Goal: Task Accomplishment & Management: Complete application form

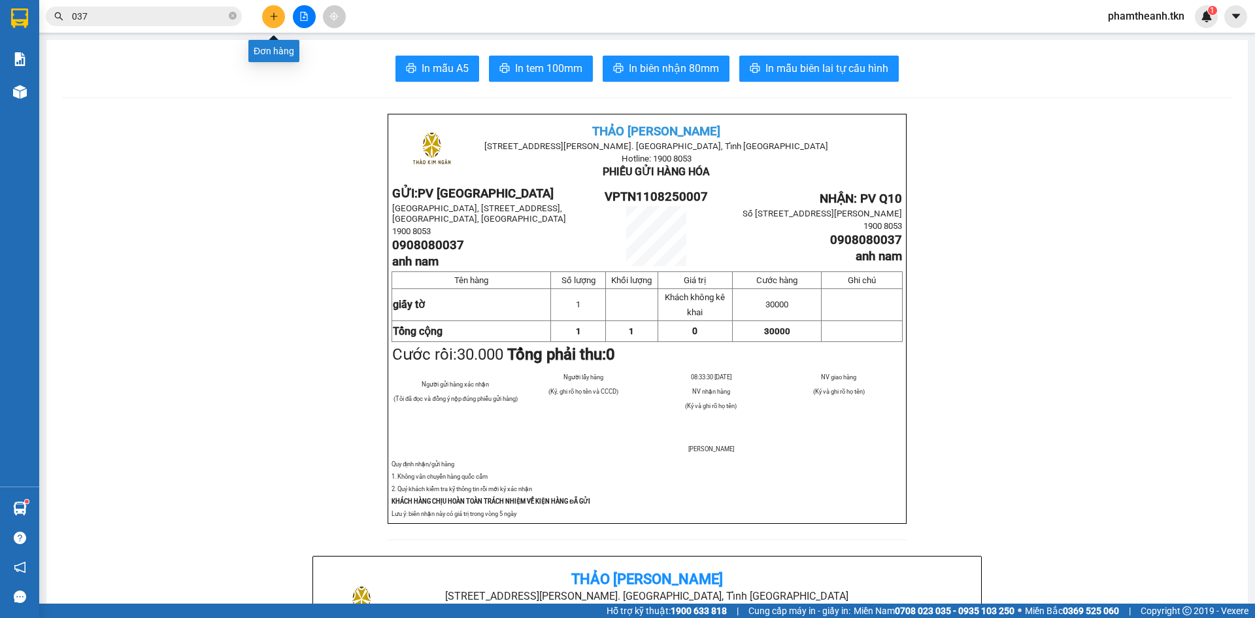
click at [263, 19] on button at bounding box center [273, 16] width 23 height 23
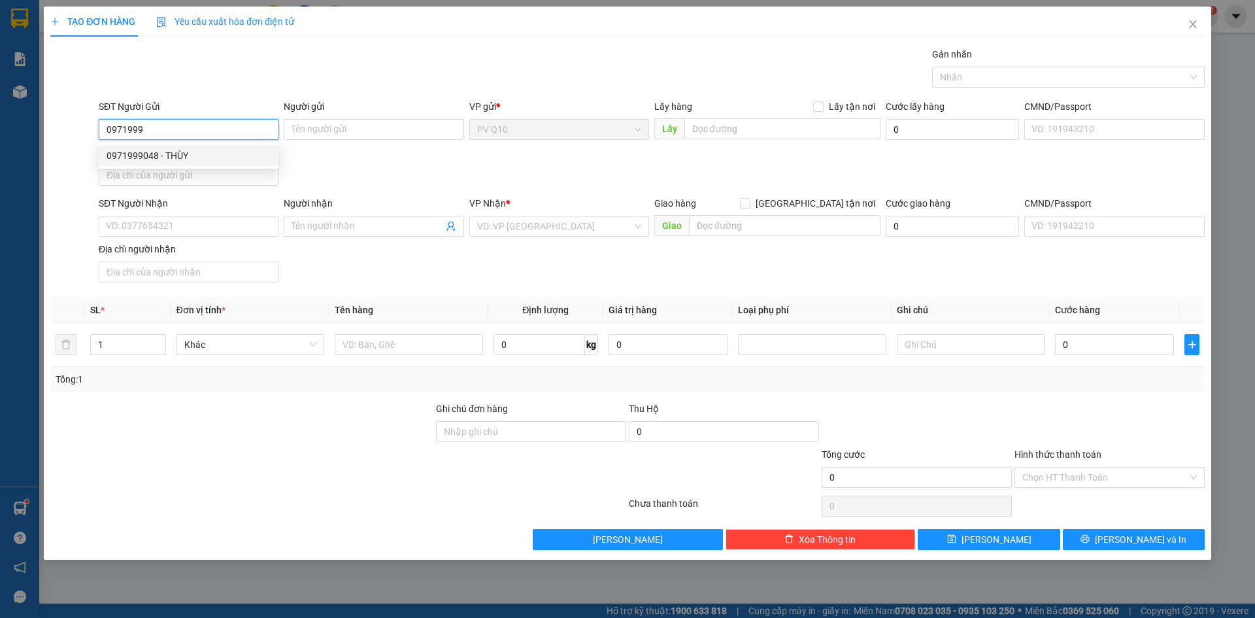
click at [225, 148] on div "0971999048 - THÙY" at bounding box center [189, 155] width 180 height 21
type input "0971999048"
type input "THÙY"
type input "0967616904"
type input "uyên"
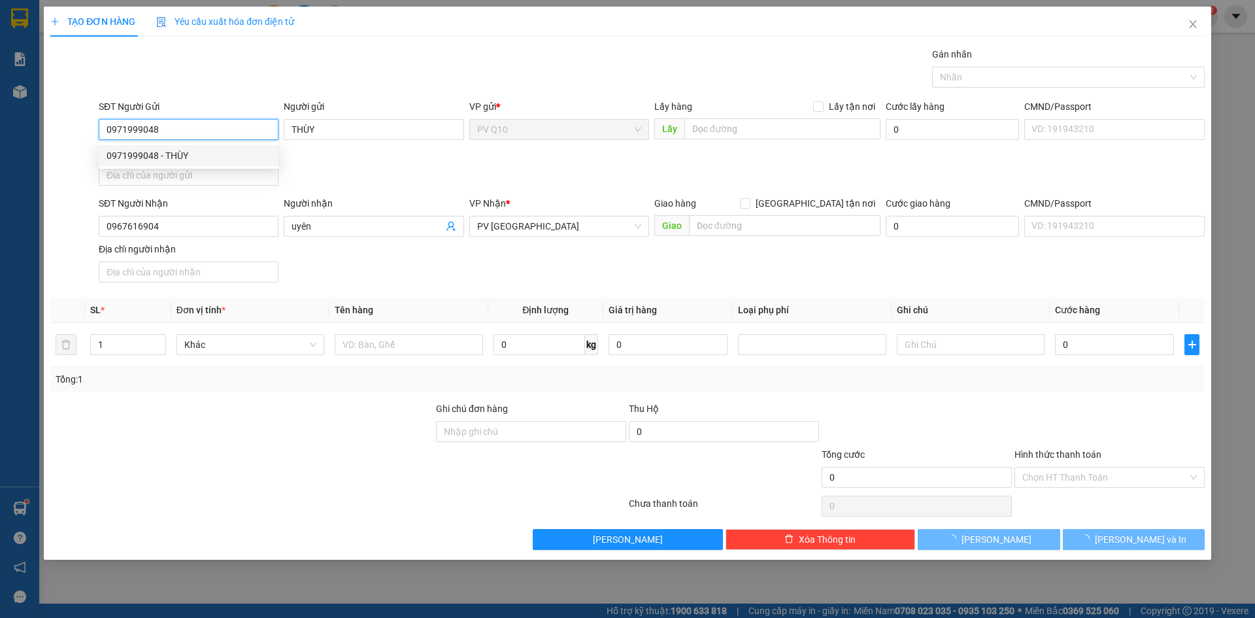
type input "50.000"
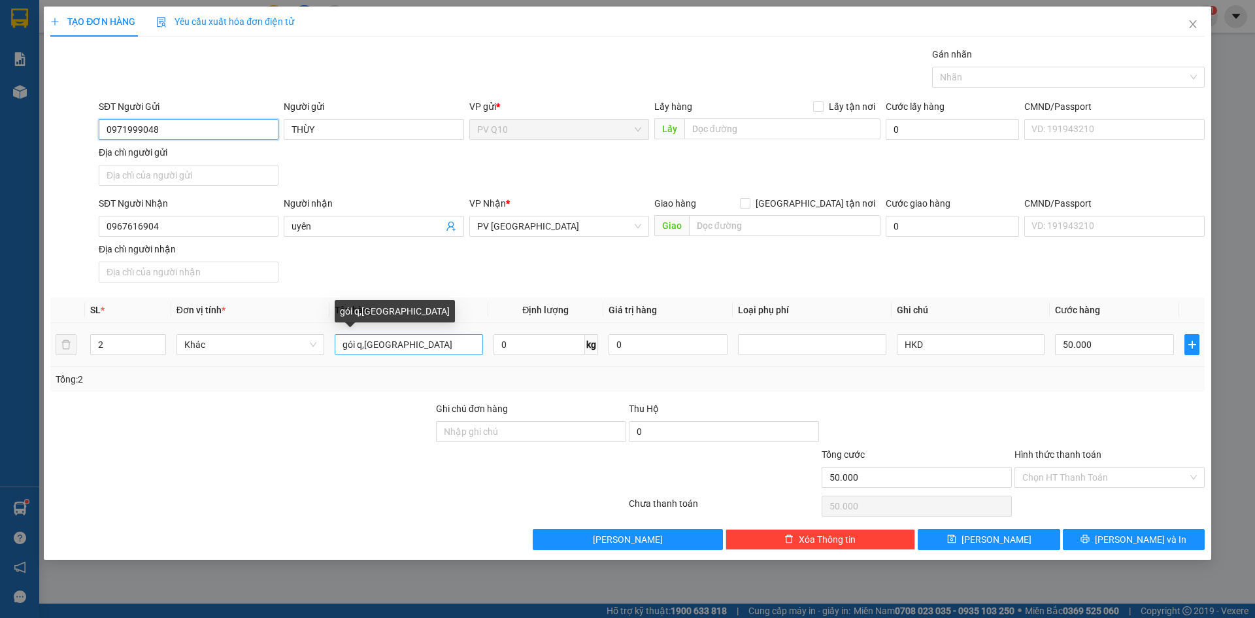
type input "0971999048"
click at [403, 351] on input "gói q,[GEOGRAPHIC_DATA]" at bounding box center [409, 344] width 148 height 21
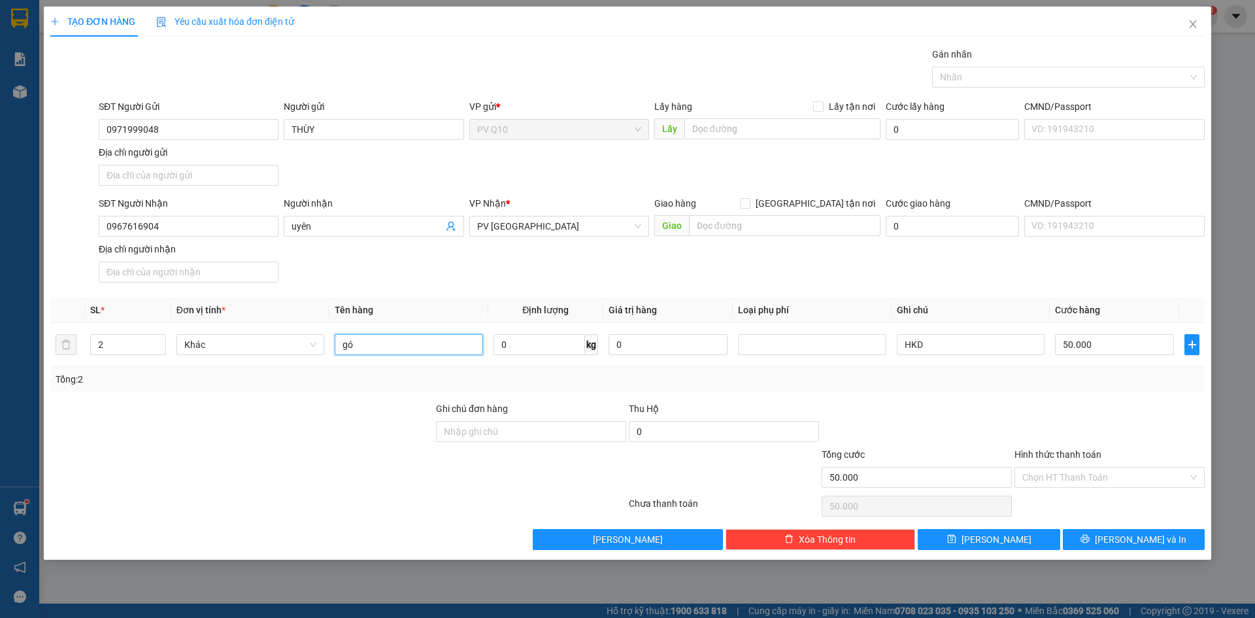
type input "g"
type input "bao dầu ăn"
click at [946, 346] on input "HKD" at bounding box center [971, 344] width 148 height 21
type input "H"
type input "hư bể k đền"
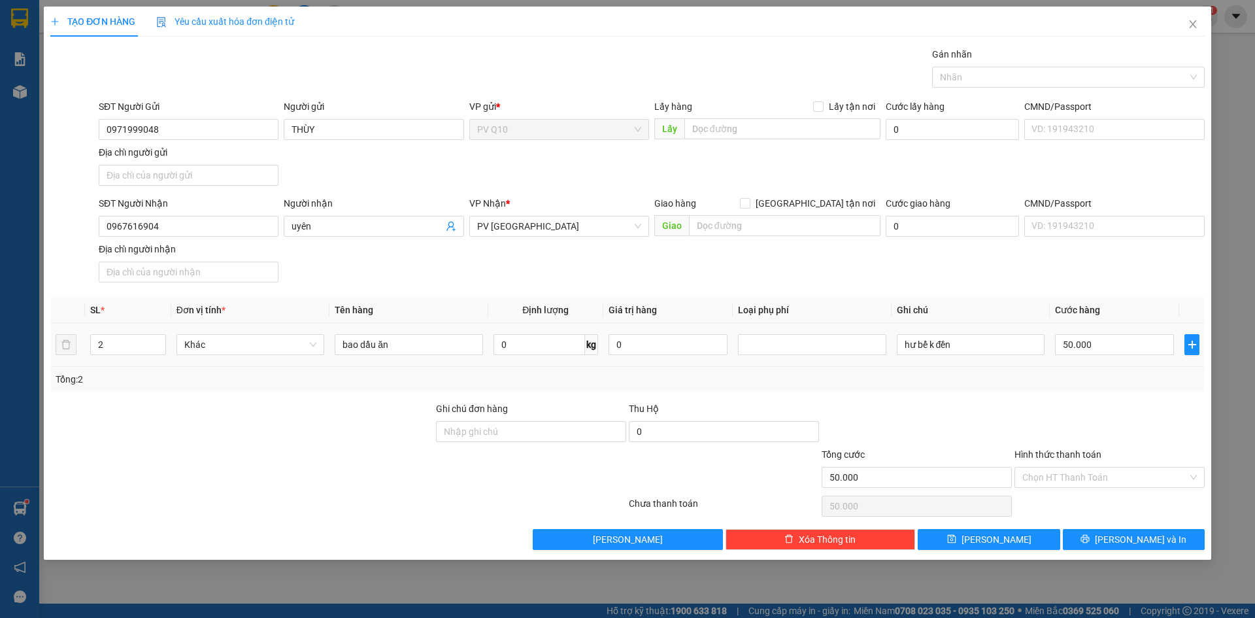
click at [1119, 359] on td "50.000" at bounding box center [1113, 345] width 129 height 44
click at [1111, 331] on div "50.000" at bounding box center [1114, 344] width 119 height 26
click at [1111, 337] on input "50.000" at bounding box center [1114, 344] width 119 height 21
type input "0"
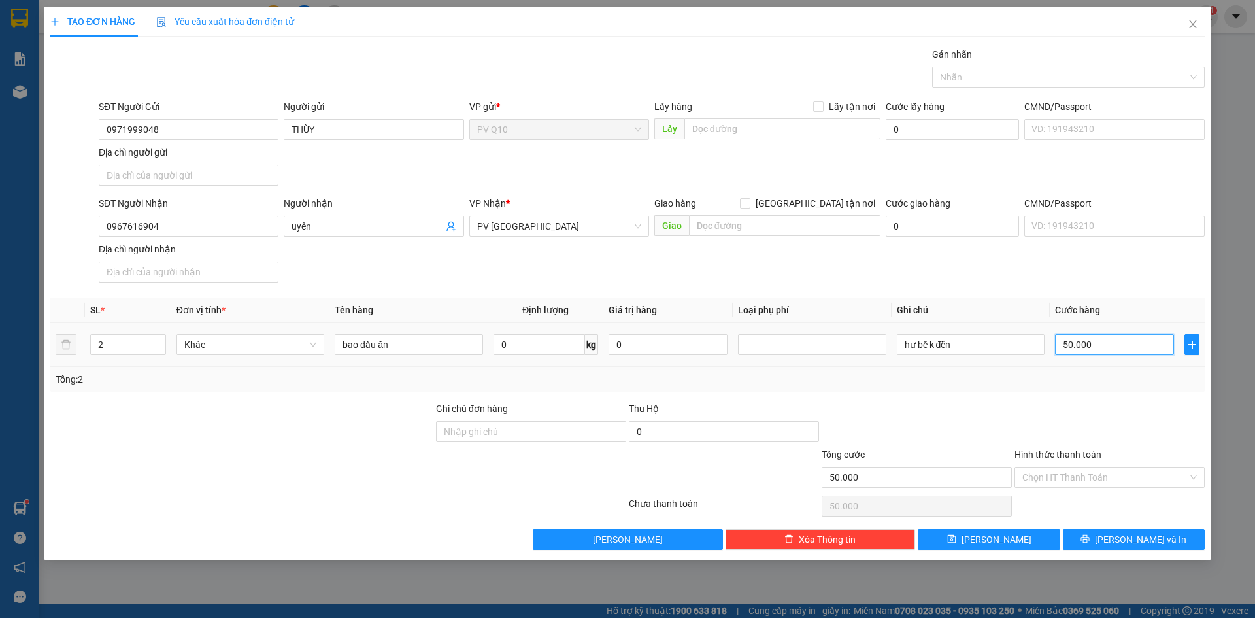
type input "0"
type input "4"
type input "04"
type input "40"
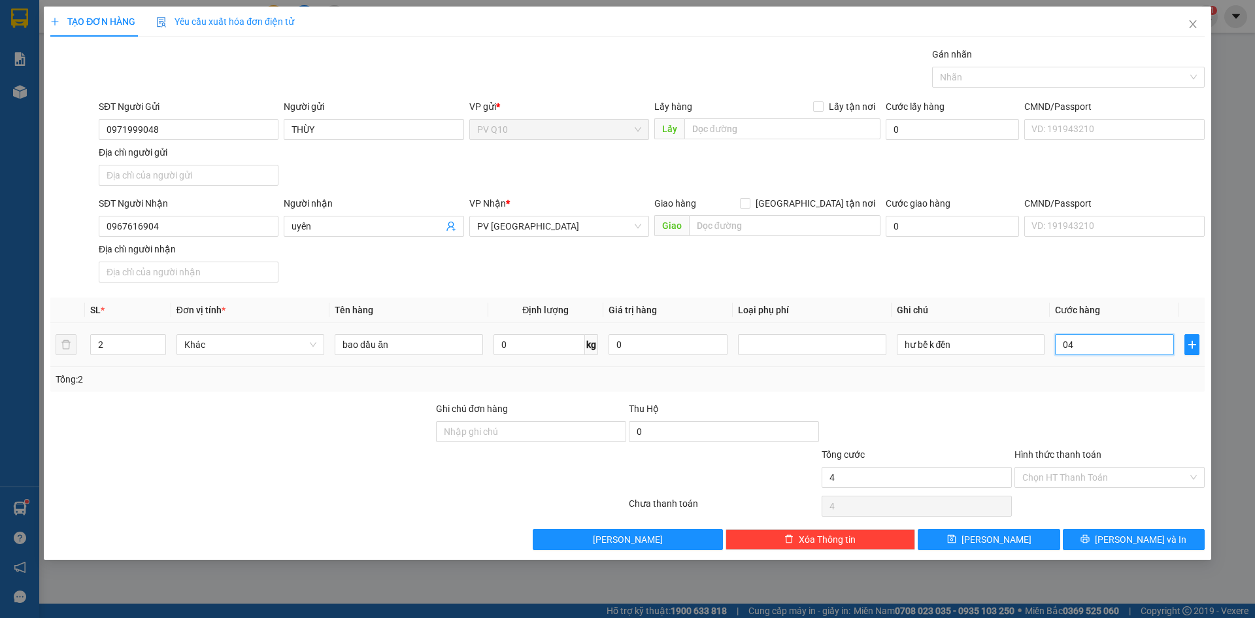
type input "40"
type input "040"
type input "40.000"
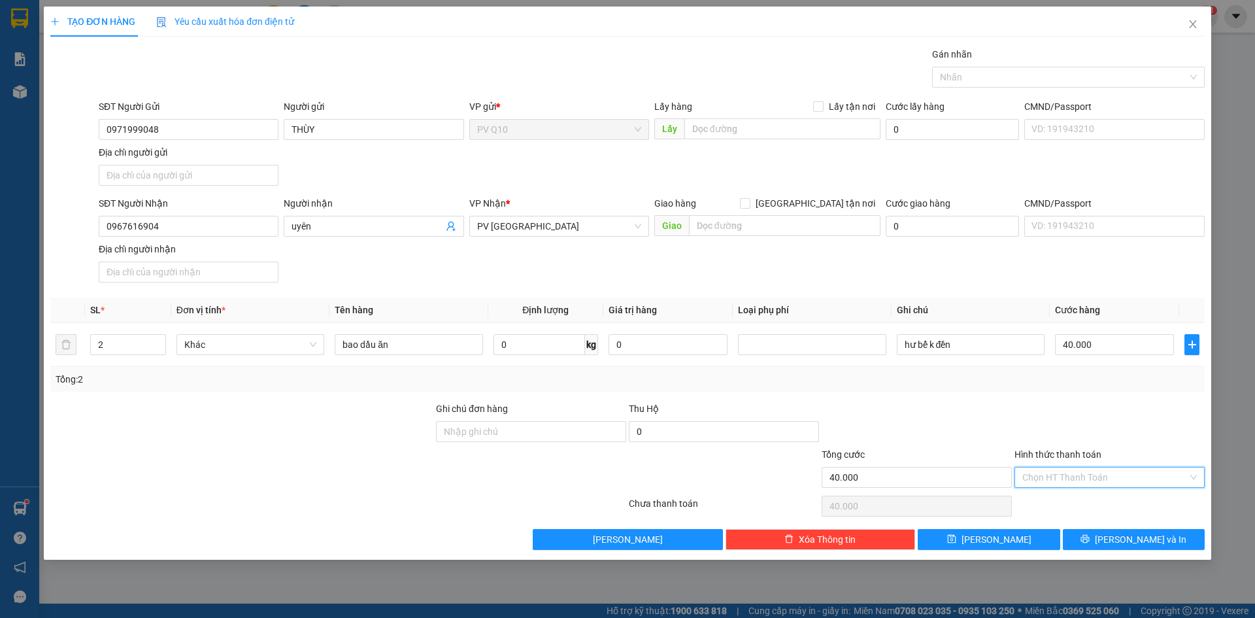
click at [1051, 474] on input "Hình thức thanh toán" at bounding box center [1104, 477] width 165 height 20
click at [1049, 511] on div "Tại văn phòng" at bounding box center [1109, 503] width 190 height 21
type input "0"
click at [1080, 536] on button "[PERSON_NAME] và In" at bounding box center [1134, 539] width 142 height 21
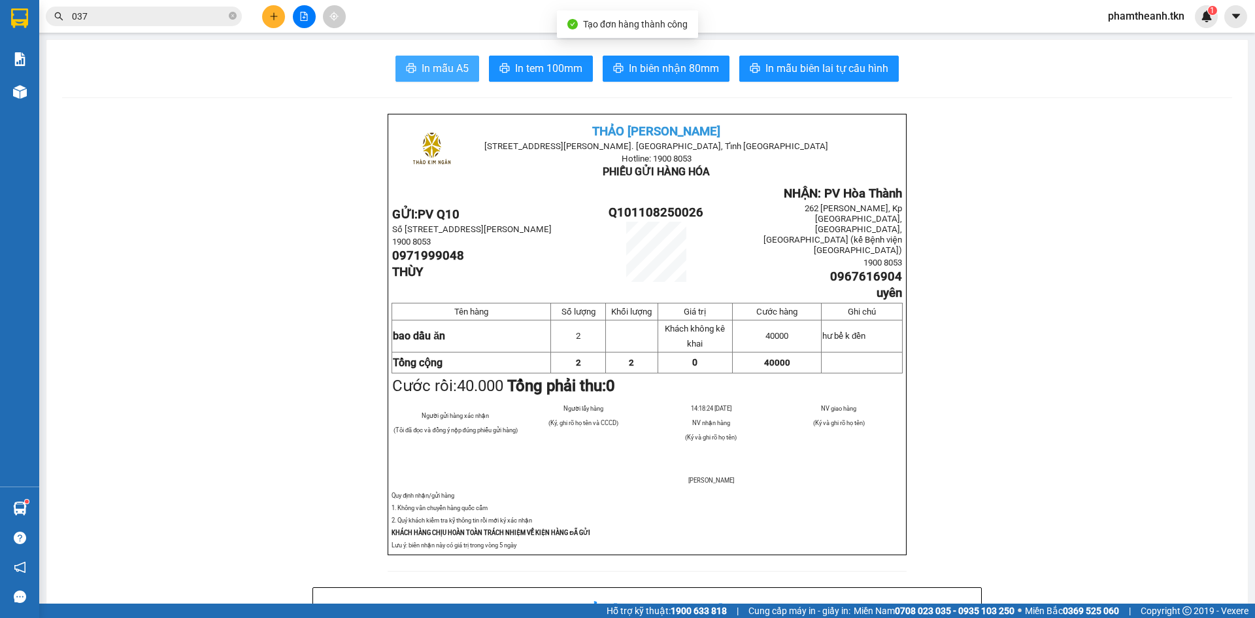
click at [433, 71] on span "In mẫu A5" at bounding box center [444, 68] width 47 height 16
drag, startPoint x: 265, startPoint y: 5, endPoint x: 271, endPoint y: 25, distance: 21.1
click at [264, 7] on div at bounding box center [304, 16] width 98 height 23
click at [276, 20] on icon "plus" at bounding box center [273, 16] width 9 height 9
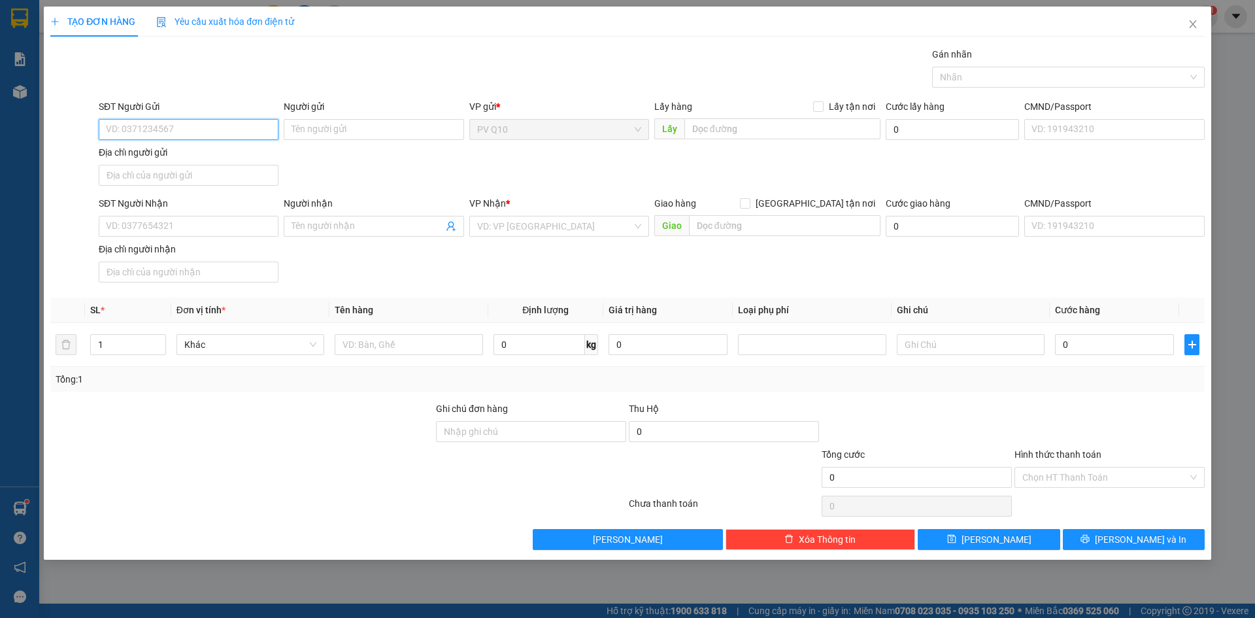
click at [223, 127] on input "SĐT Người Gửi" at bounding box center [189, 129] width 180 height 21
type input "0937982982"
click at [359, 137] on input "Người gửi" at bounding box center [374, 129] width 180 height 21
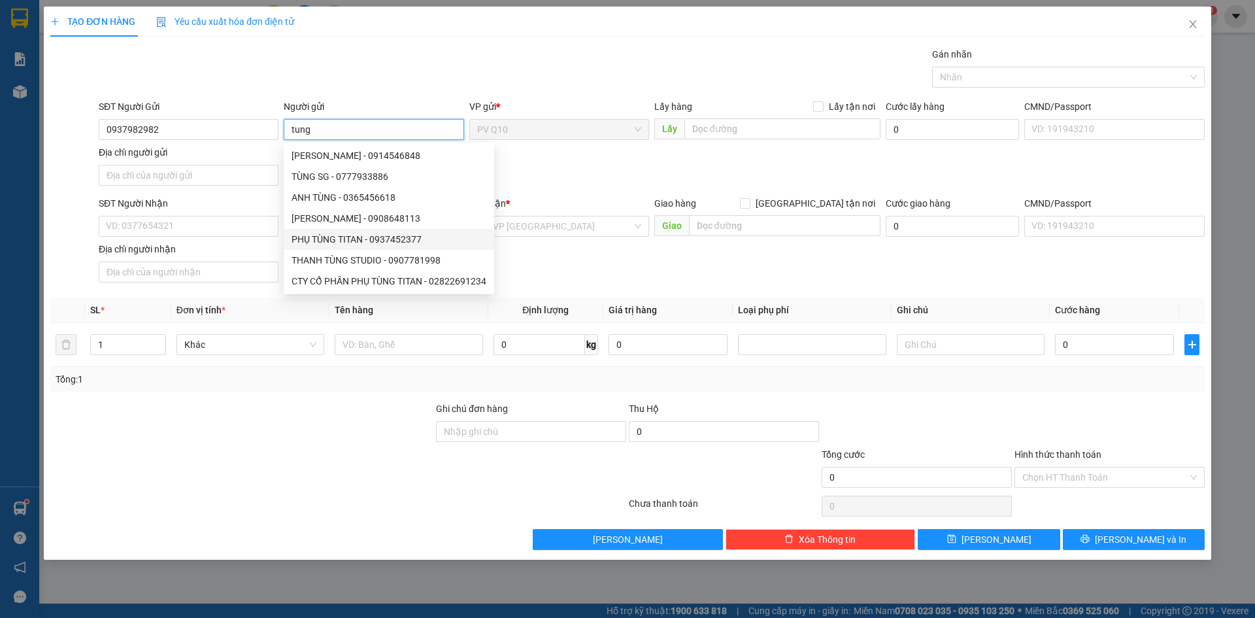
type input "tung"
click at [194, 212] on div "SĐT Người Nhận" at bounding box center [189, 206] width 180 height 20
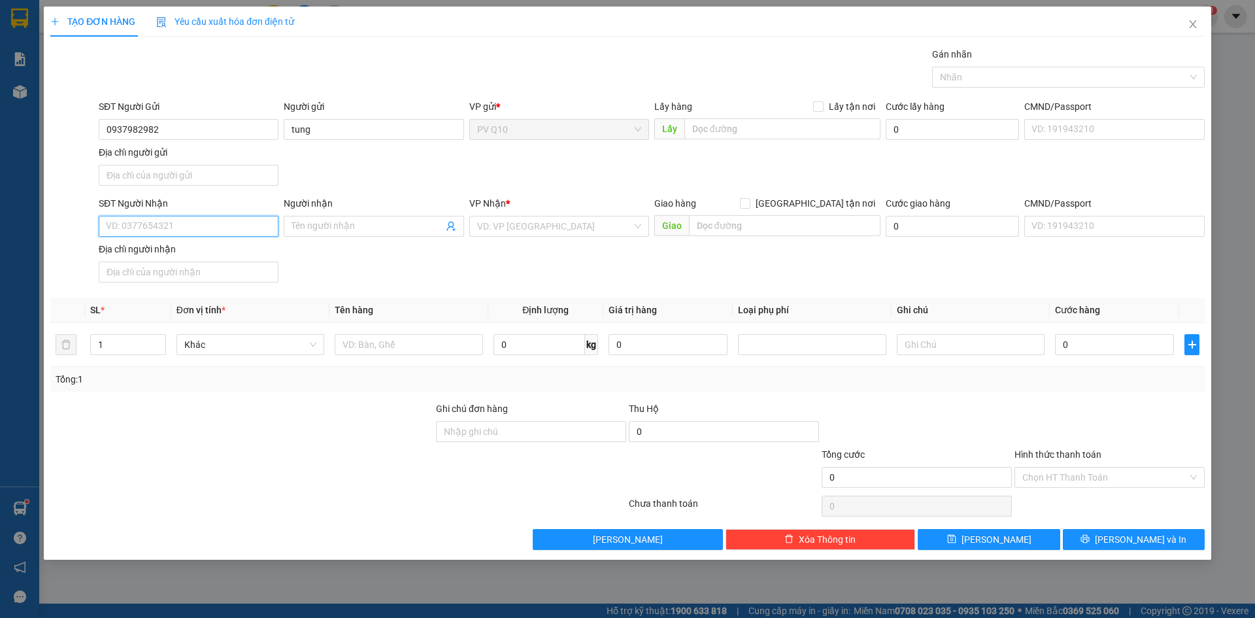
click at [184, 221] on input "SĐT Người Nhận" at bounding box center [189, 226] width 180 height 21
type input "0987500902"
click at [217, 244] on div "0987500902 - TIẾN" at bounding box center [189, 252] width 180 height 21
type input "TIẾN"
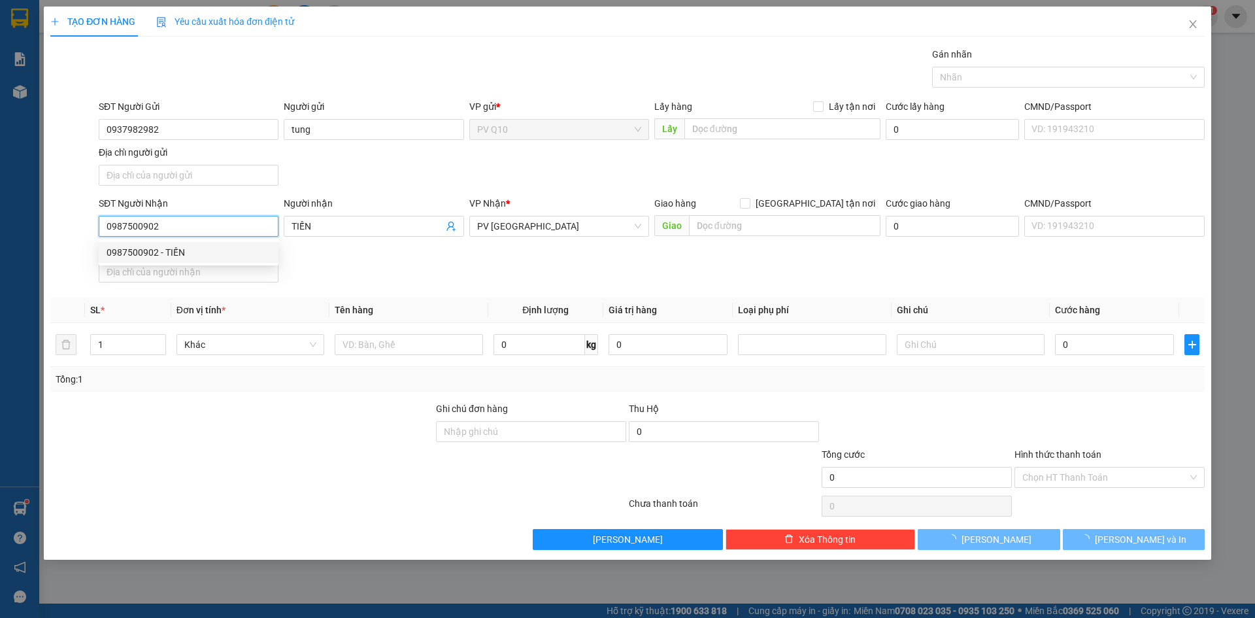
type input "30.000"
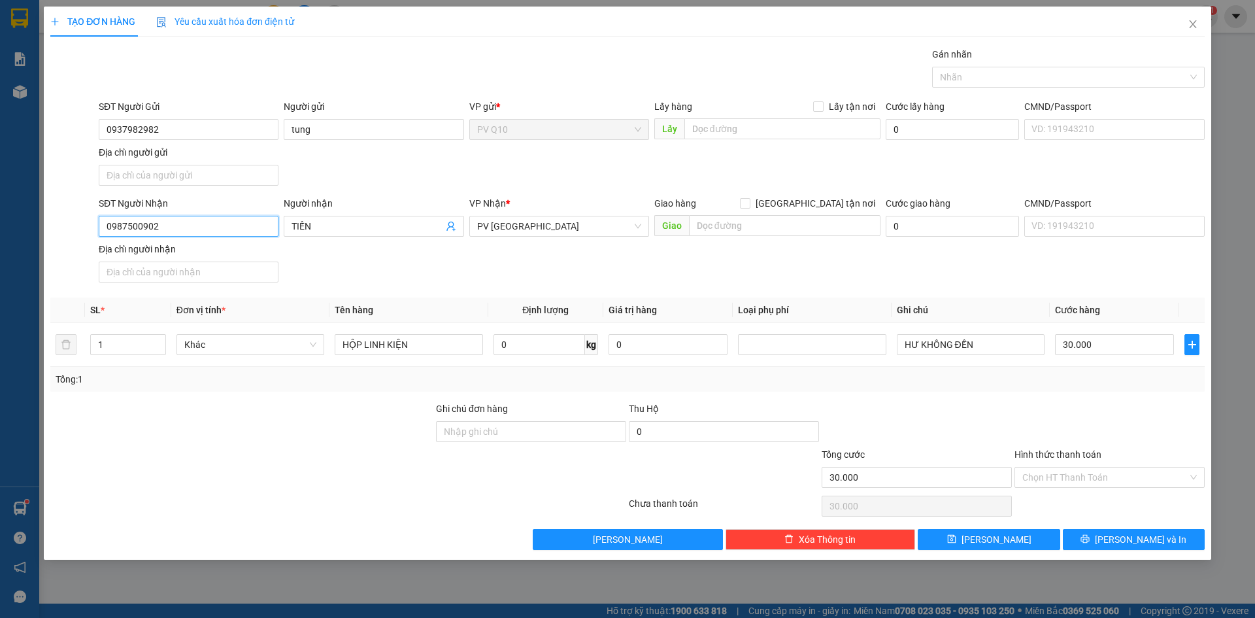
type input "0987500902"
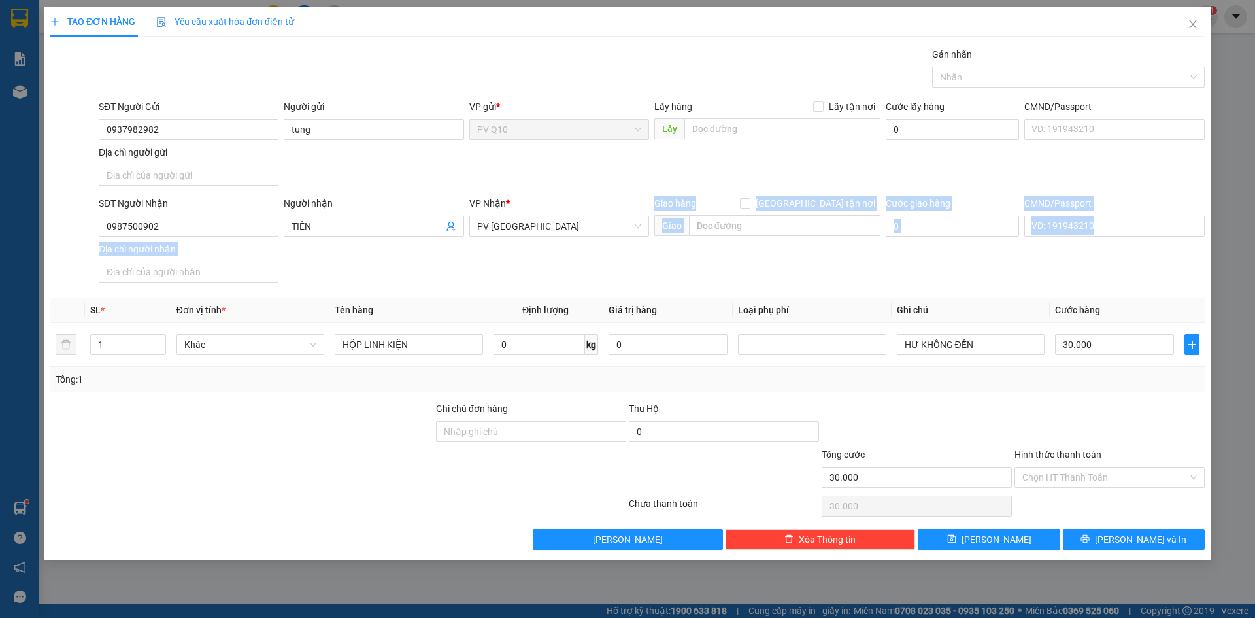
click at [759, 218] on div "TẠO ĐƠN HÀNG Yêu cầu xuất hóa đơn điện tử Transit Pickup Surcharge Ids Transit …" at bounding box center [627, 309] width 1255 height 618
click at [1080, 472] on input "Hình thức thanh toán" at bounding box center [1104, 477] width 165 height 20
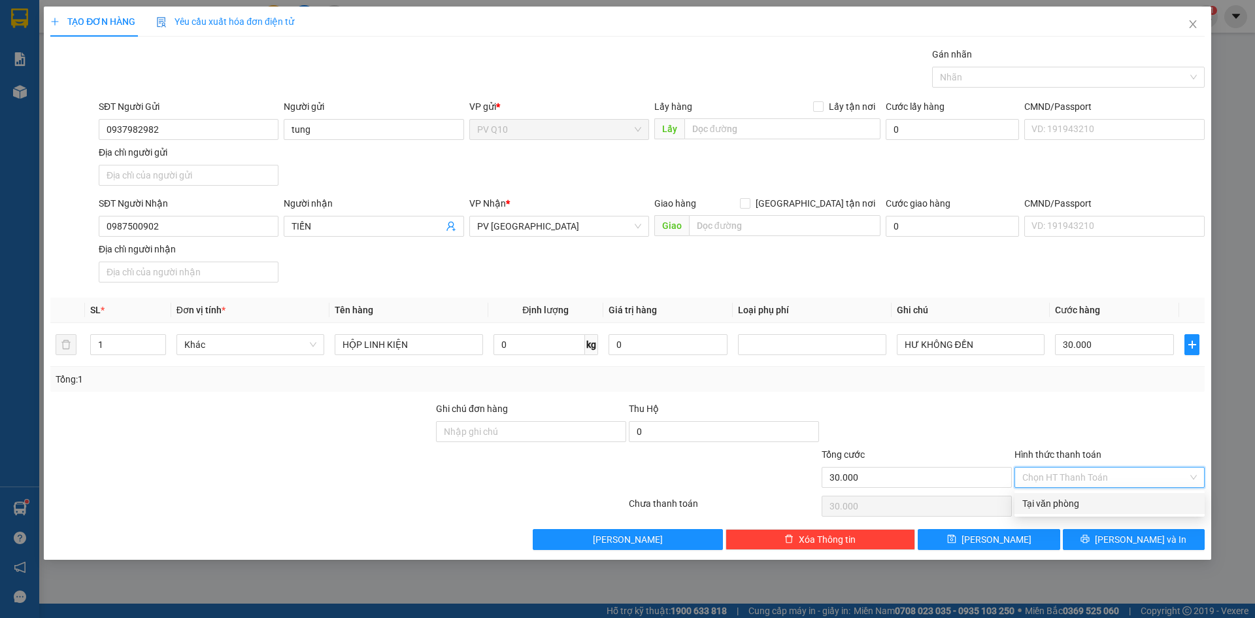
click at [1059, 511] on div "Tại văn phòng" at bounding box center [1109, 503] width 190 height 21
type input "0"
click at [1089, 537] on icon "printer" at bounding box center [1085, 539] width 8 height 8
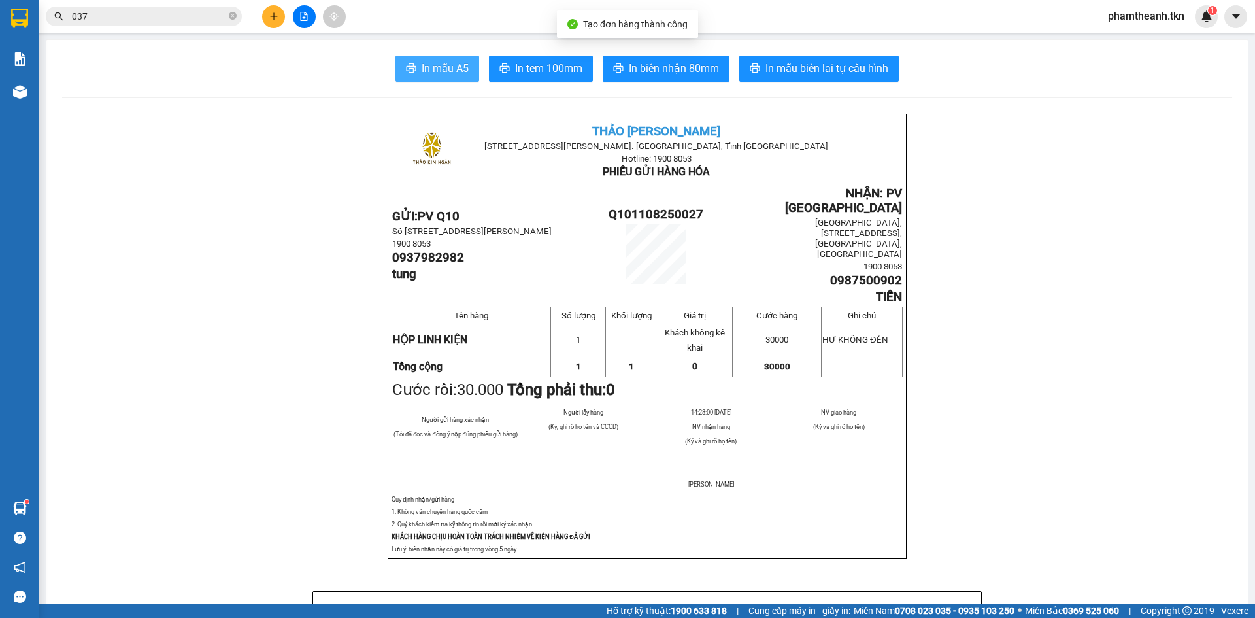
click at [444, 73] on span "In mẫu A5" at bounding box center [444, 68] width 47 height 16
click at [276, 12] on icon "plus" at bounding box center [273, 16] width 9 height 9
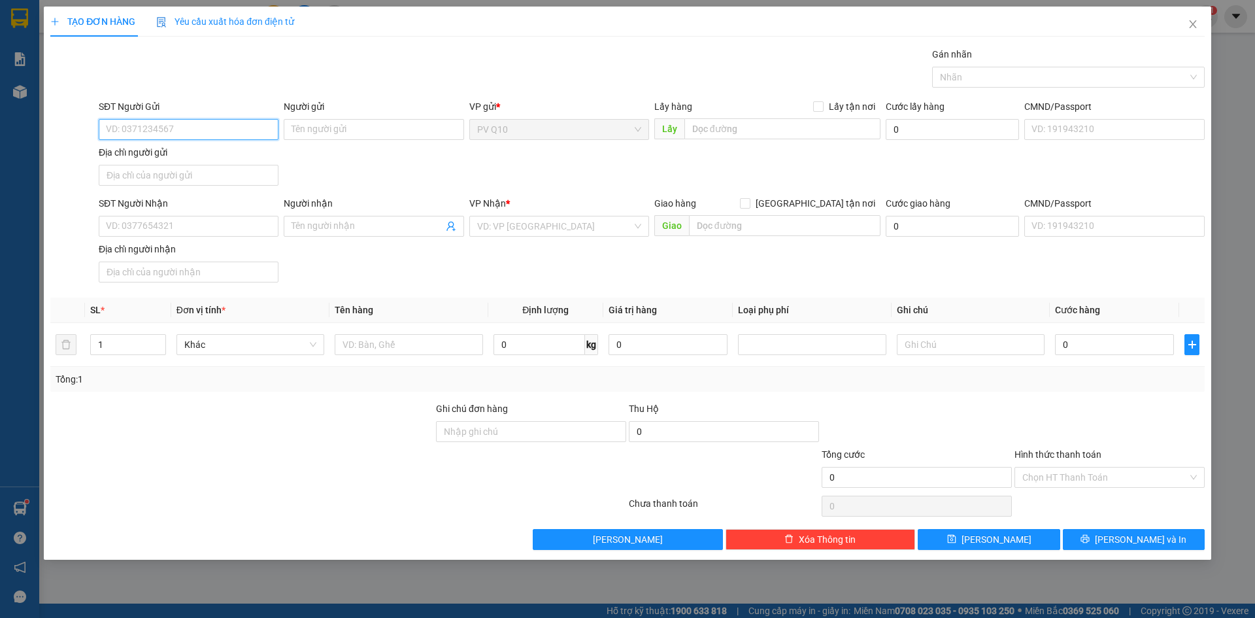
click at [185, 124] on input "SĐT Người Gửi" at bounding box center [189, 129] width 180 height 21
click at [192, 162] on div "0932121389 - [PERSON_NAME]" at bounding box center [189, 155] width 164 height 14
type input "0932121389"
type input "[PERSON_NAME]"
type input "0925081088"
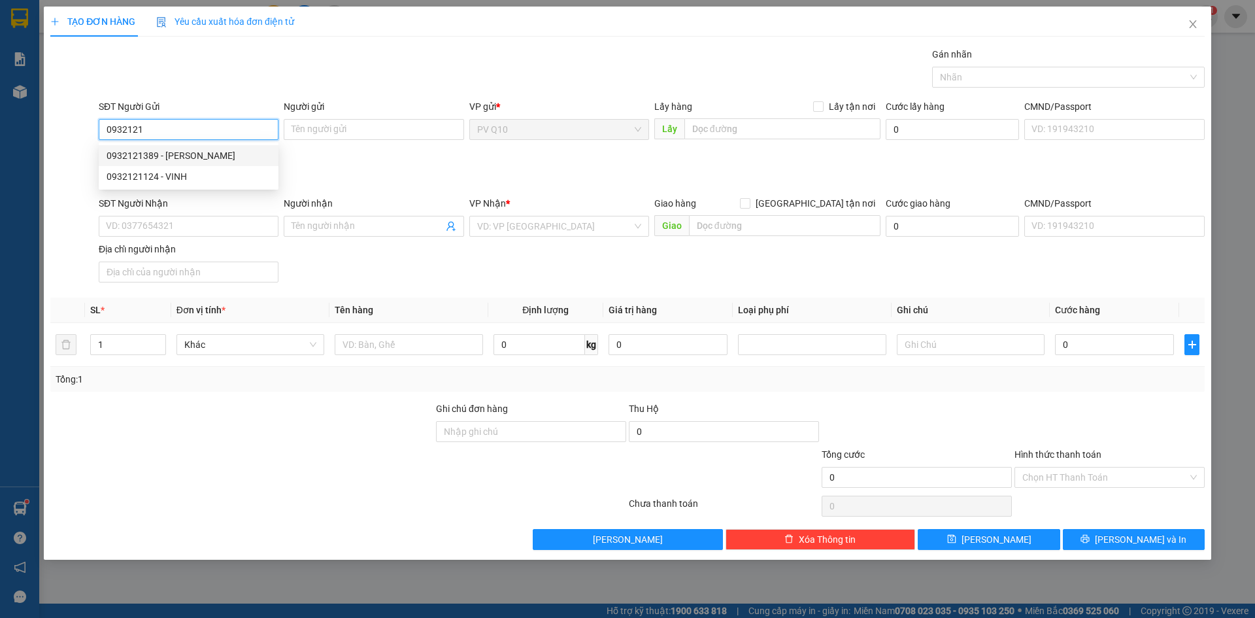
type input "ANH LÂM"
type input "60.000"
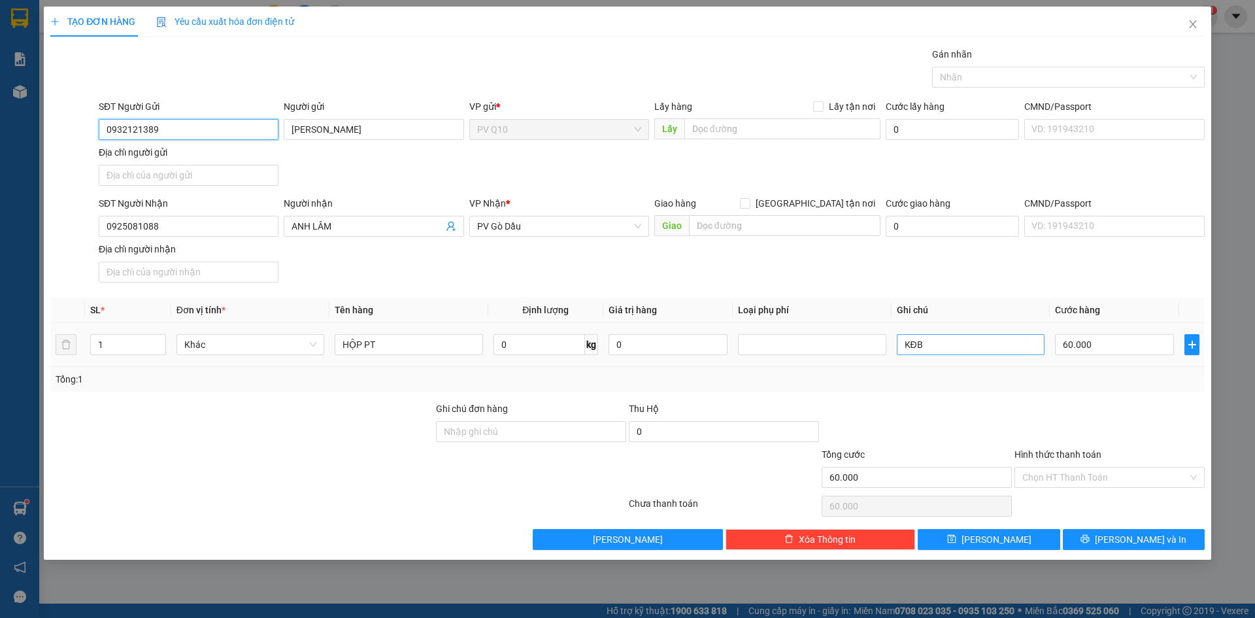
type input "0932121389"
click at [968, 353] on input "KĐB" at bounding box center [971, 344] width 148 height 21
type input "K"
type input "j"
type input "ko bao bể"
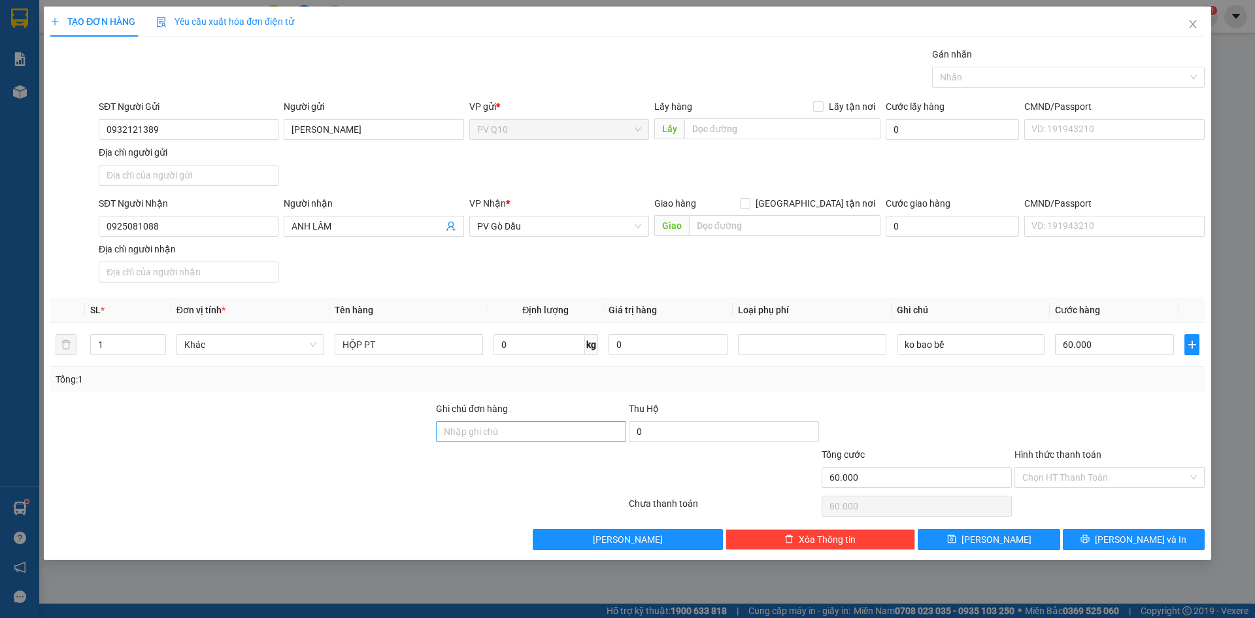
click at [526, 420] on div "Ghi chú đơn hàng" at bounding box center [531, 424] width 190 height 46
click at [384, 339] on input "HỘP PT" at bounding box center [409, 344] width 148 height 21
type input "HỘP Phụ tùng"
click at [1104, 344] on input "60.000" at bounding box center [1114, 344] width 119 height 21
type input "3"
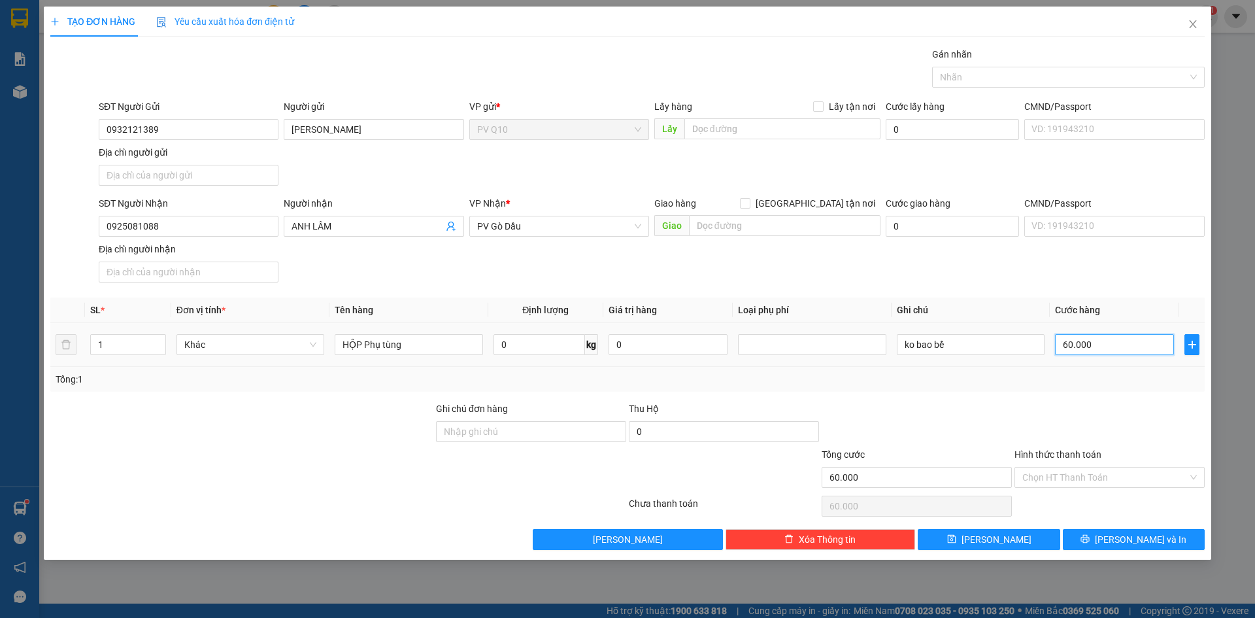
type input "3"
type input "30"
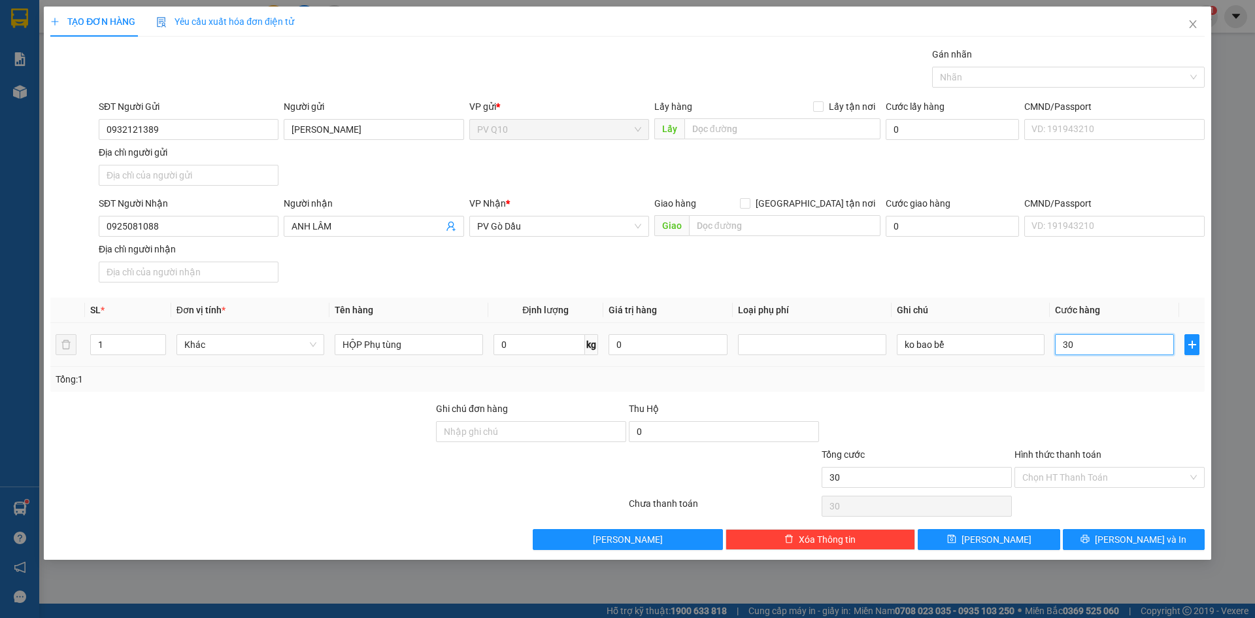
type input "300"
type input "3.000"
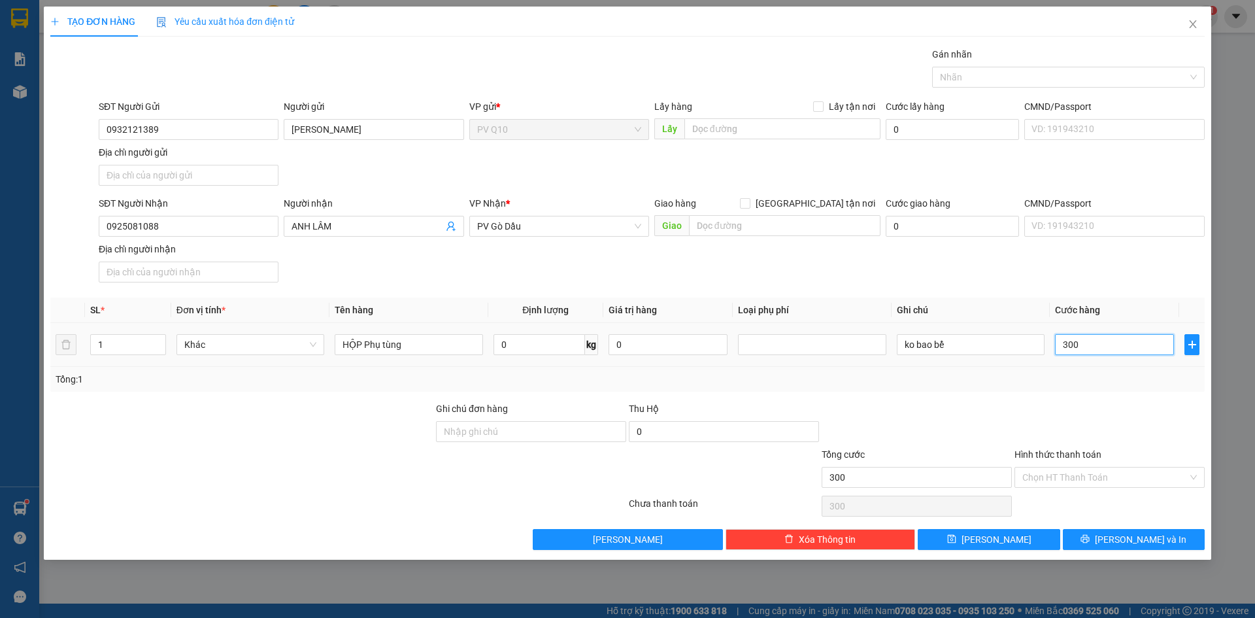
type input "3.000"
type input "30.000"
click at [1153, 472] on input "Hình thức thanh toán" at bounding box center [1104, 477] width 165 height 20
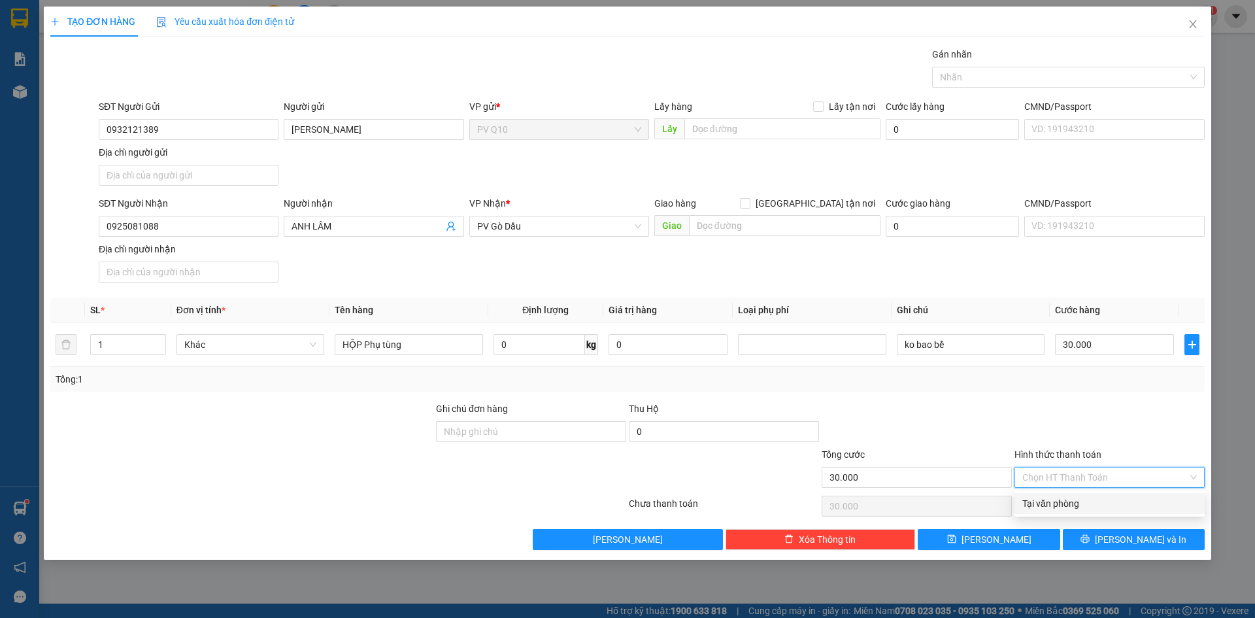
click at [1089, 503] on div "Tại văn phòng" at bounding box center [1109, 503] width 174 height 14
type input "0"
click at [1142, 507] on div "Tại văn phòng" at bounding box center [1109, 503] width 174 height 14
click at [1089, 544] on span "printer" at bounding box center [1084, 539] width 9 height 10
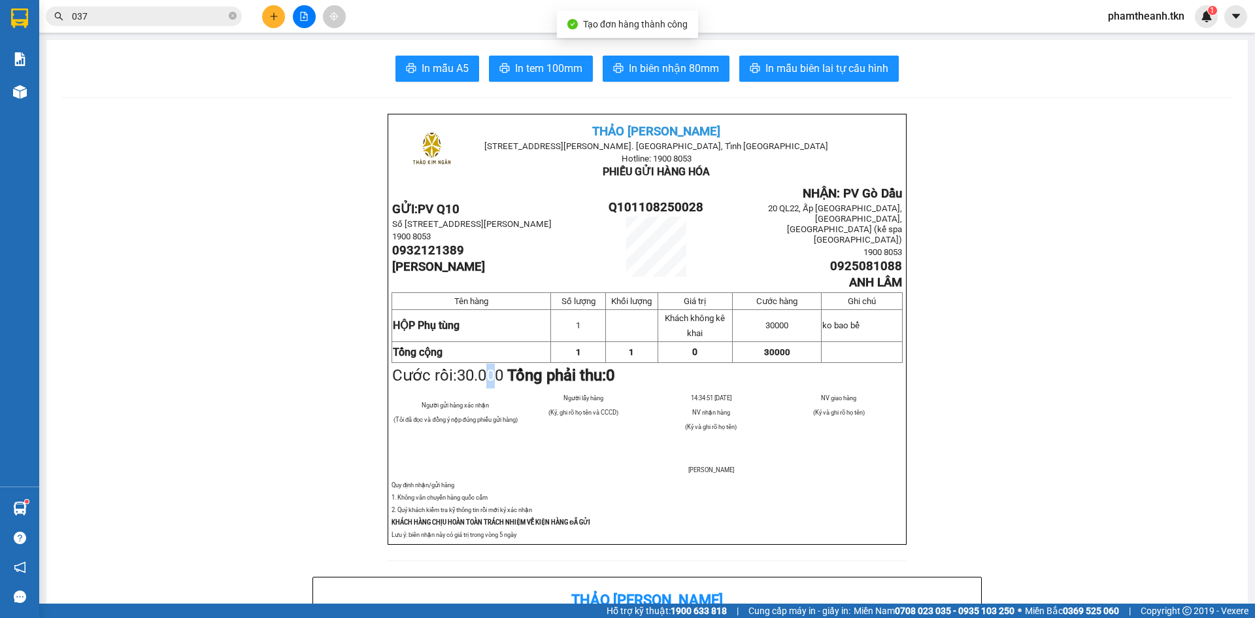
drag, startPoint x: 480, startPoint y: 368, endPoint x: 342, endPoint y: 410, distance: 144.1
click at [444, 377] on div "[PERSON_NAME] [STREET_ADDRESS][PERSON_NAME]. [GEOGRAPHIC_DATA], [GEOGRAPHIC_DAT…" at bounding box center [647, 329] width 519 height 431
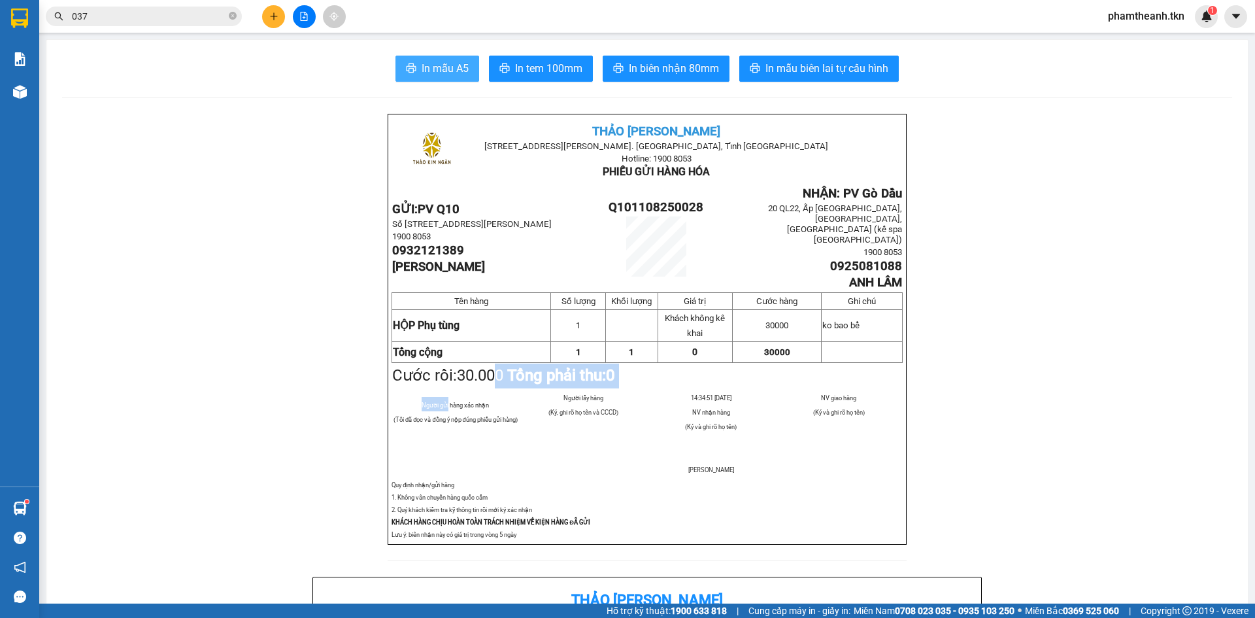
click at [415, 60] on button "In mẫu A5" at bounding box center [437, 69] width 84 height 26
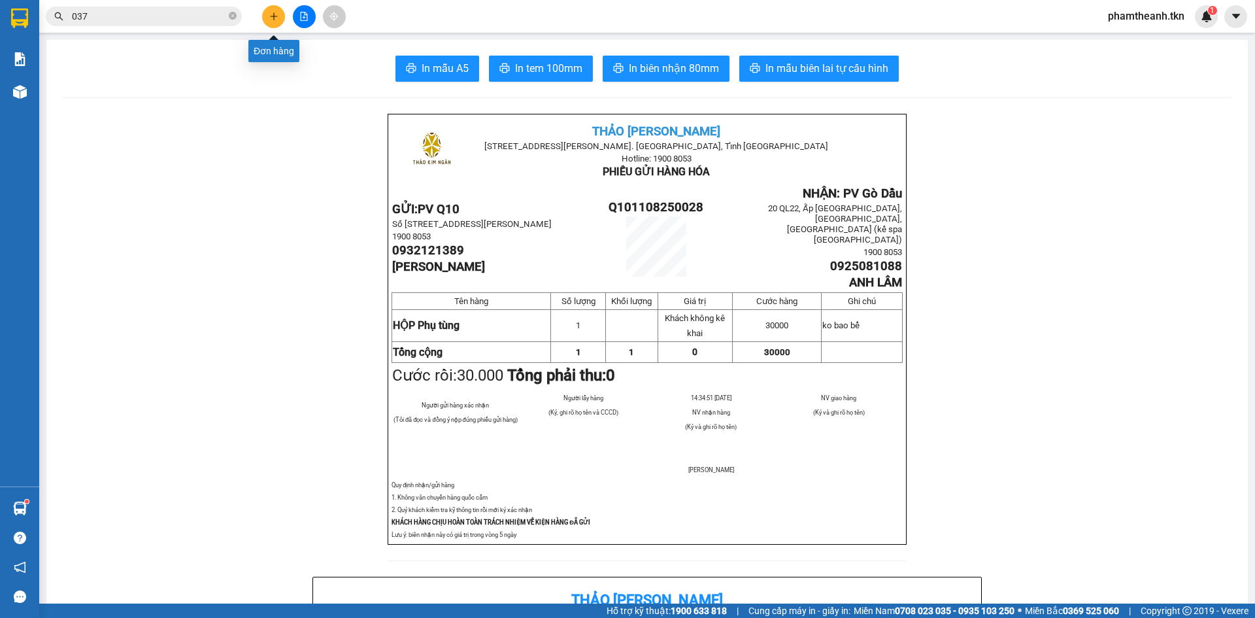
click at [284, 10] on div at bounding box center [304, 16] width 98 height 23
click at [271, 15] on icon "plus" at bounding box center [273, 16] width 9 height 9
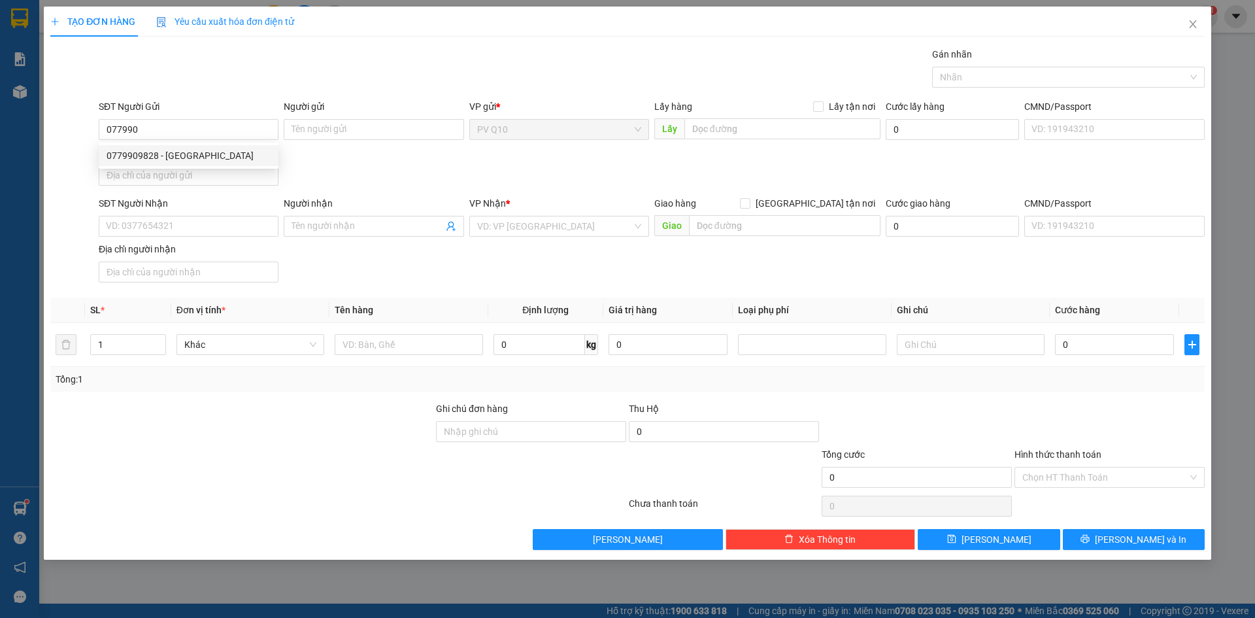
click at [214, 166] on div "0779909828 0779909828 - [GEOGRAPHIC_DATA]" at bounding box center [189, 155] width 180 height 26
click at [231, 149] on div "Địa chỉ người gửi" at bounding box center [189, 152] width 180 height 14
click at [231, 165] on input "Địa chỉ người gửi" at bounding box center [189, 175] width 180 height 21
click at [210, 122] on input "077990" at bounding box center [189, 129] width 180 height 21
click at [173, 158] on div "0779909828 - [GEOGRAPHIC_DATA]" at bounding box center [189, 155] width 164 height 14
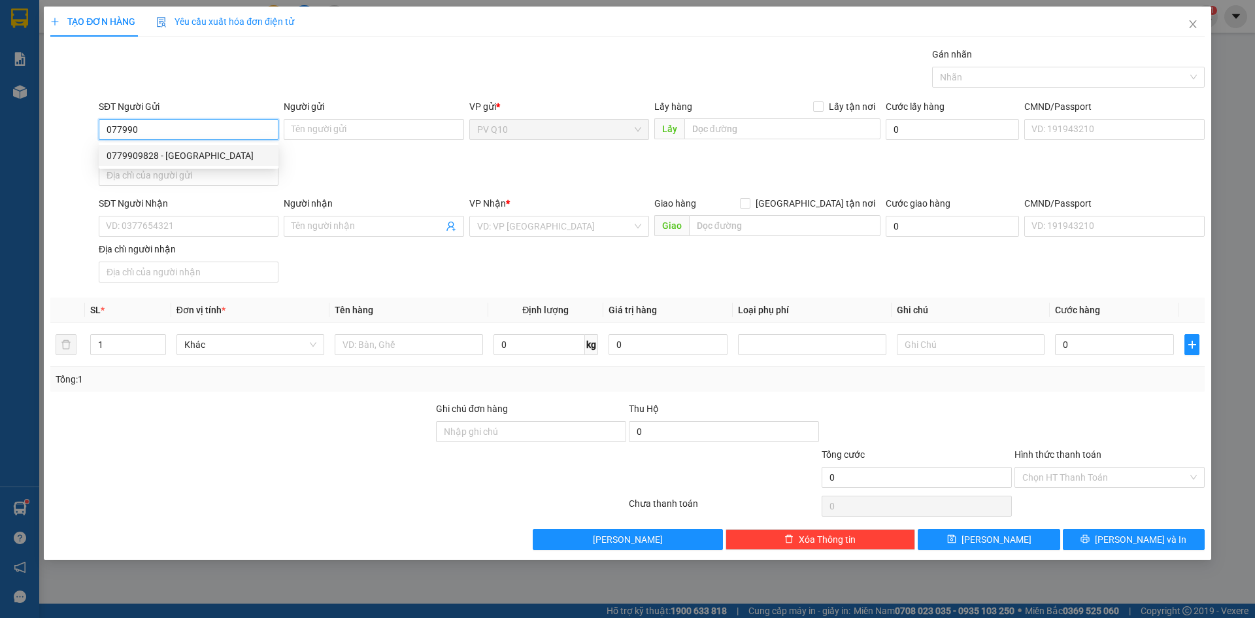
type input "0779909828"
type input "[PERSON_NAME]"
type input "0933315648"
type input "BÌNH AN"
type input "170.000"
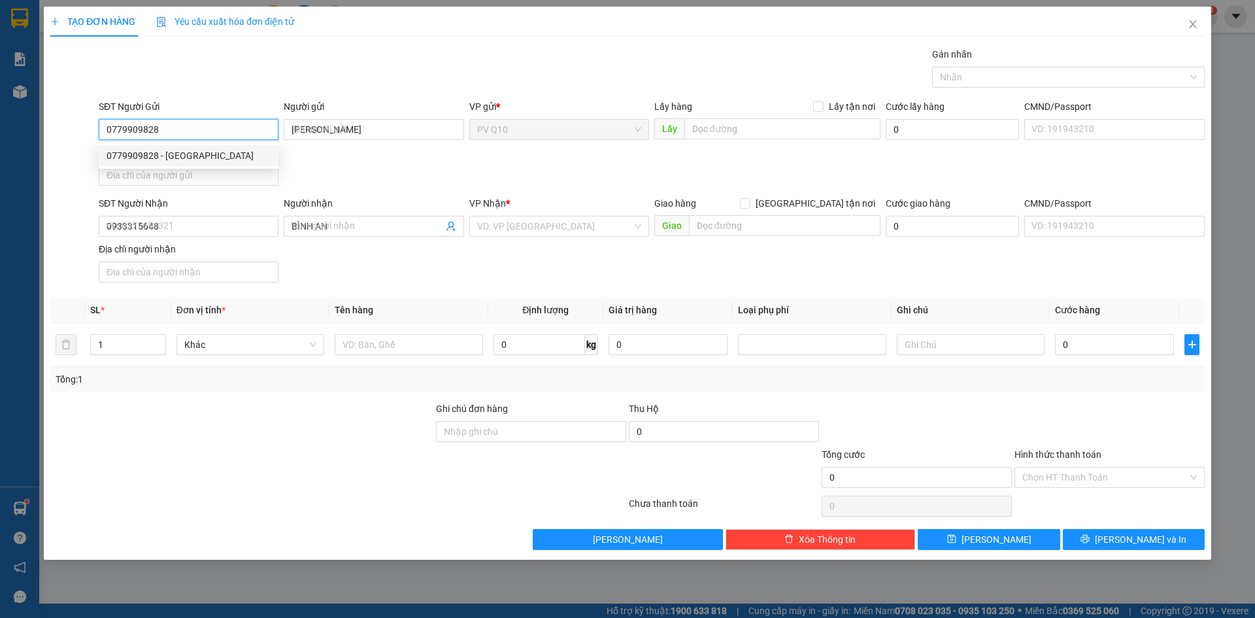
type input "170.000"
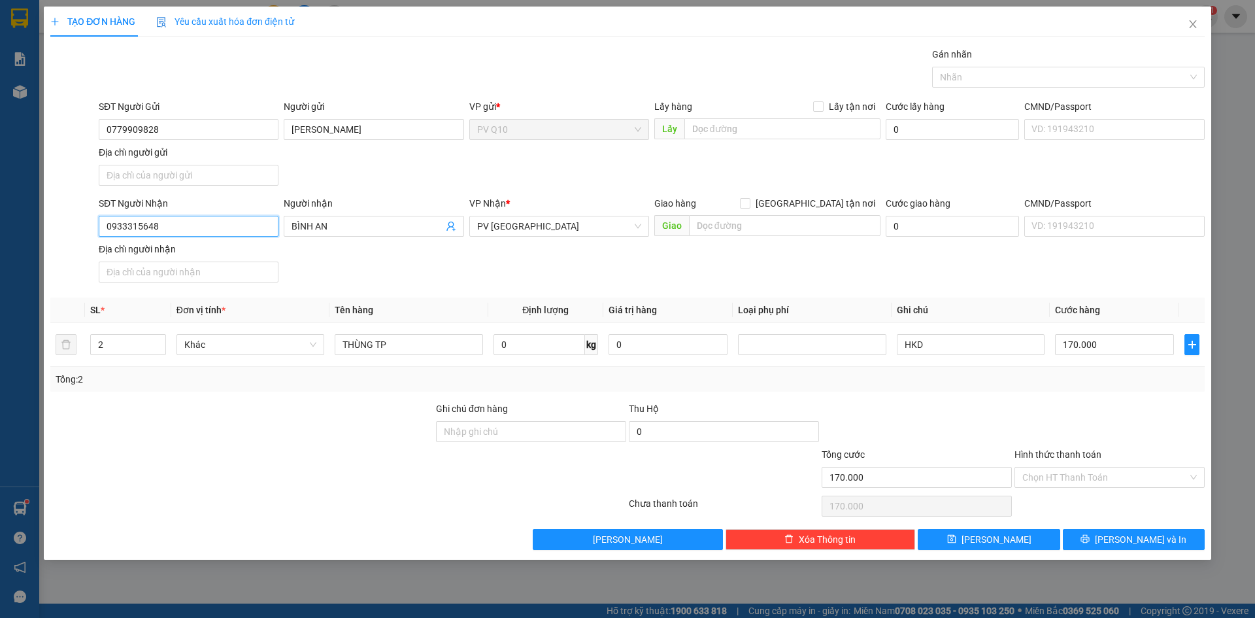
click at [183, 226] on input "0933315648" at bounding box center [189, 226] width 180 height 21
type input "0933933880"
click at [431, 230] on input "BÌNH AN" at bounding box center [366, 226] width 151 height 14
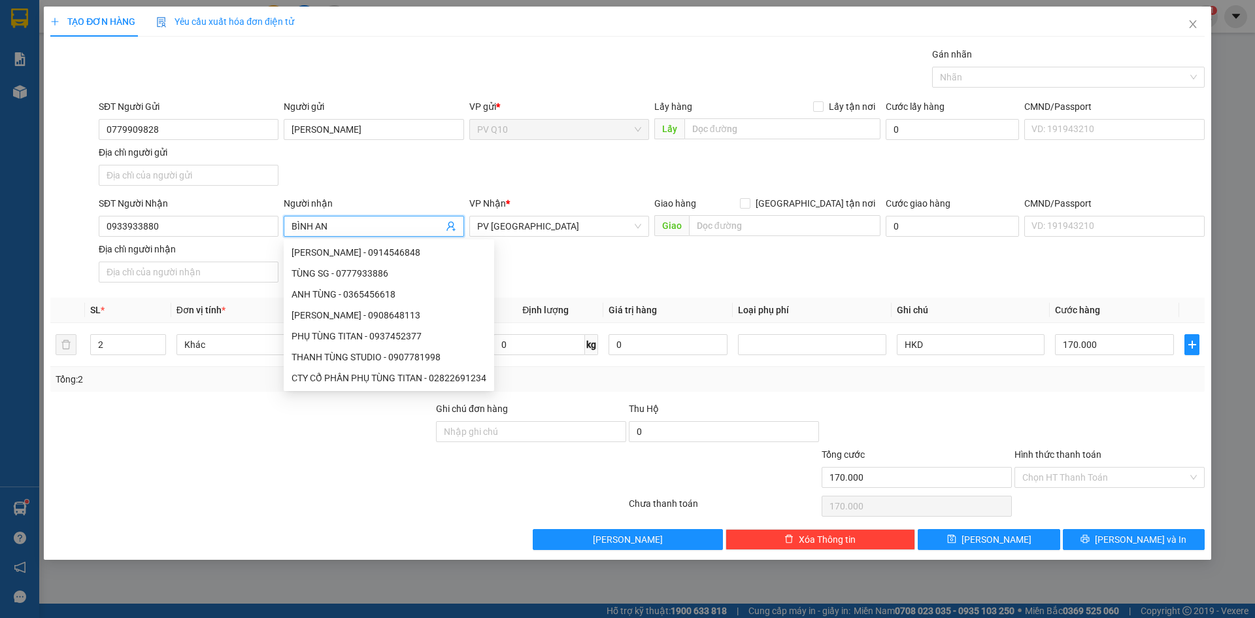
click at [423, 230] on input "BÌNH AN" at bounding box center [366, 226] width 151 height 14
click at [422, 233] on input "BÌNH AN" at bounding box center [366, 226] width 151 height 14
click at [401, 227] on input "BÌNH AN" at bounding box center [366, 226] width 151 height 14
click at [395, 229] on input "BÌNH AN" at bounding box center [366, 226] width 151 height 14
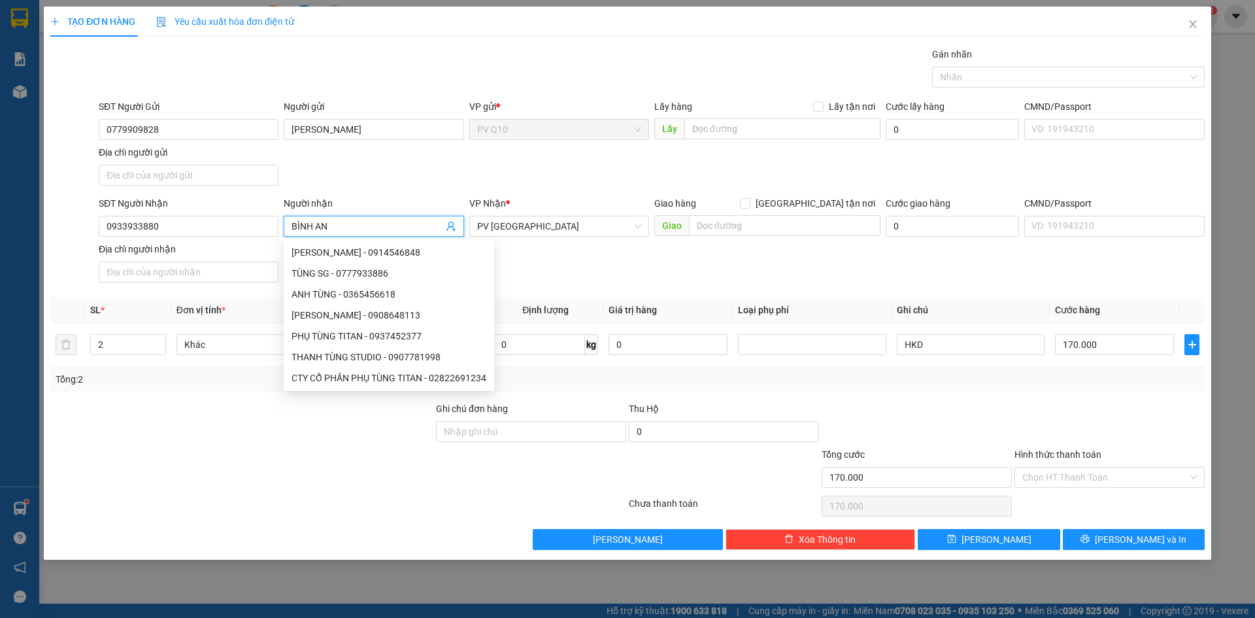
click at [395, 229] on input "BÌNH AN" at bounding box center [366, 226] width 151 height 14
type input "minh"
click at [900, 278] on div "SĐT Người Nhận 0933933880 Người nhận minh VP Nhận * PV [GEOGRAPHIC_DATA] hàng […" at bounding box center [651, 241] width 1111 height 91
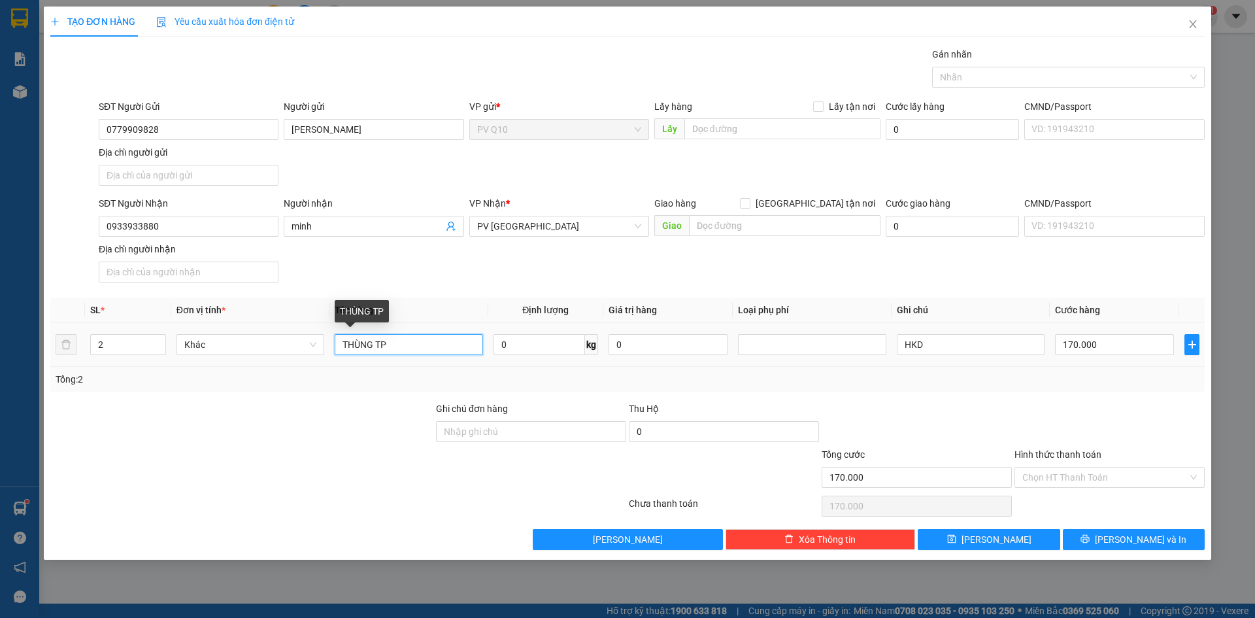
click at [396, 347] on input "THÙNG TP" at bounding box center [409, 344] width 148 height 21
type input "THÙNG Thuốc"
click at [997, 340] on input "HKD" at bounding box center [971, 344] width 148 height 21
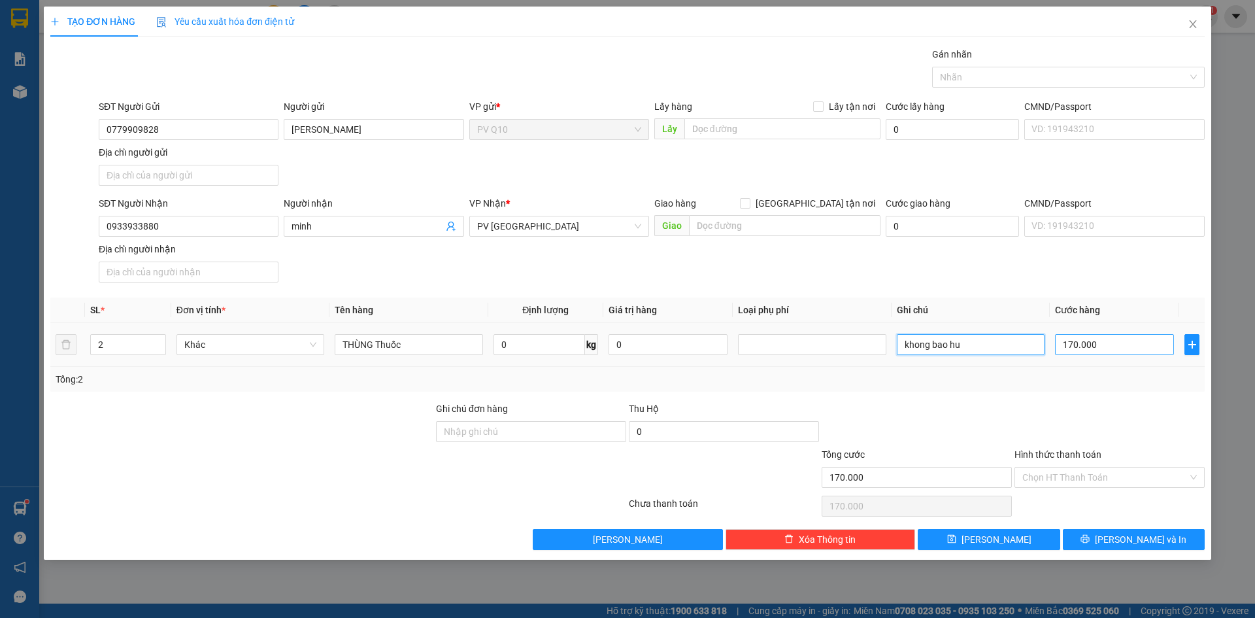
type input "khong bao hu"
click at [1105, 343] on input "170.000" at bounding box center [1114, 344] width 119 height 21
type input "3"
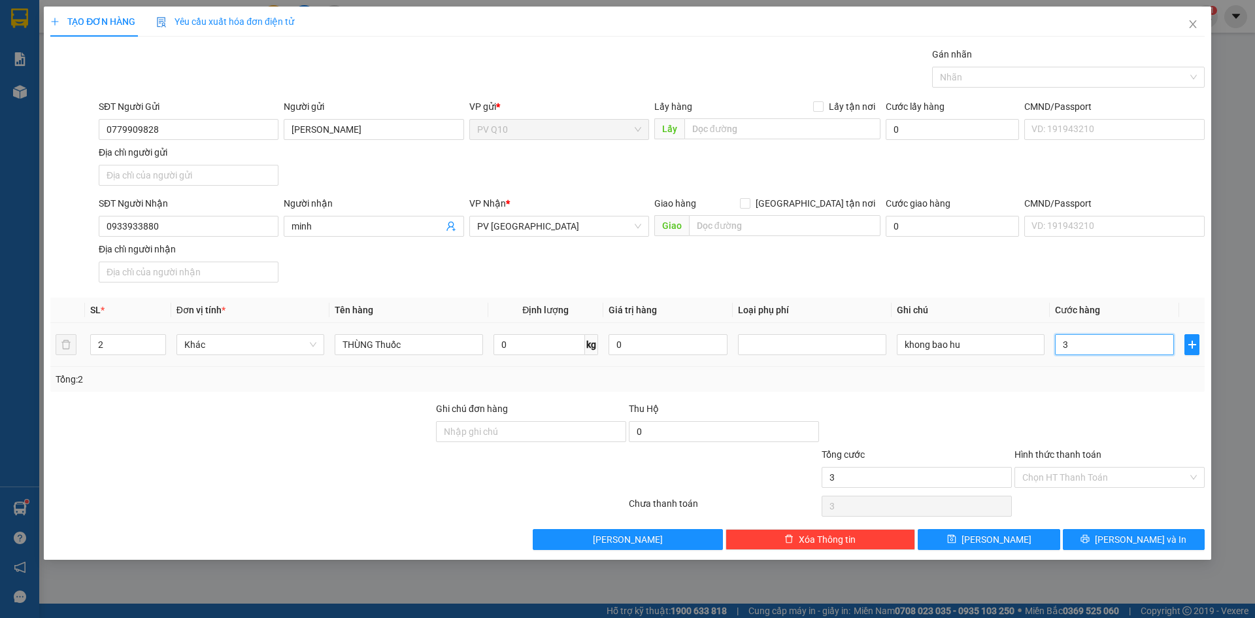
type input "30"
type input "300"
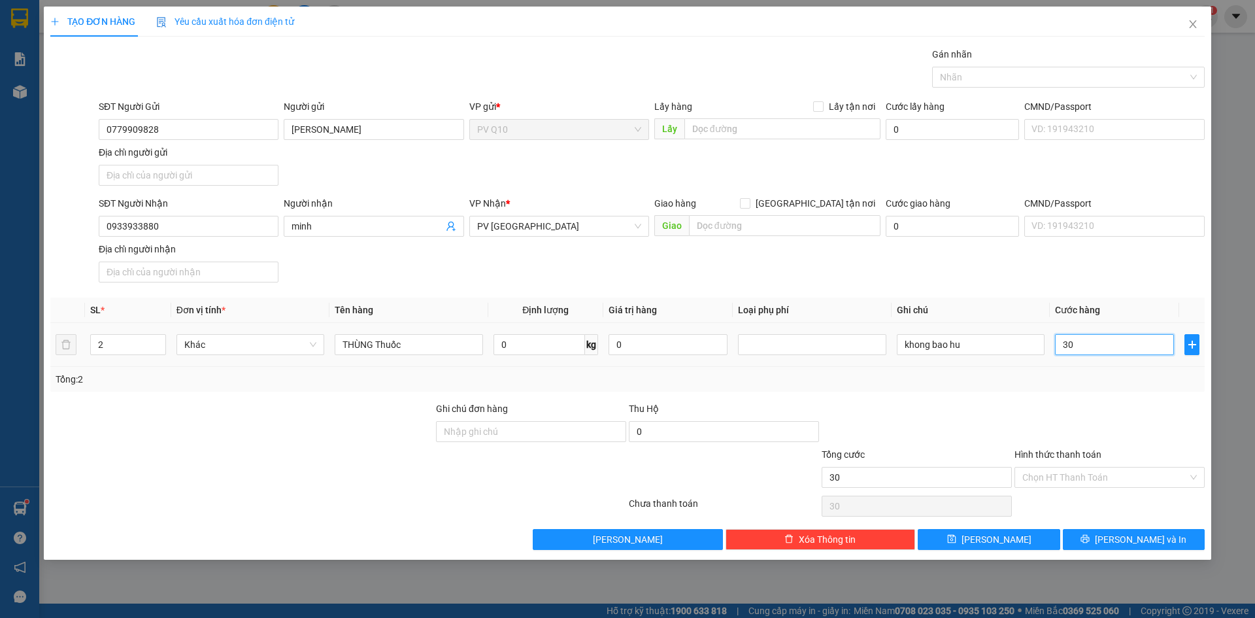
type input "300"
type input "3.000"
type input "30.000"
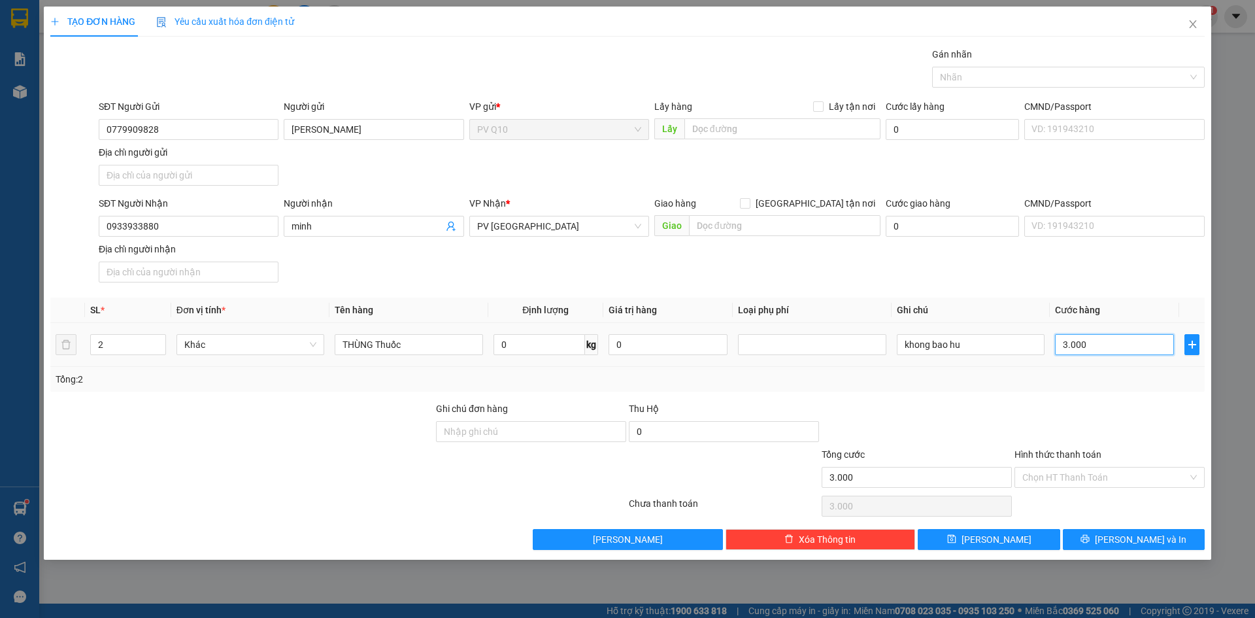
type input "30.000"
click at [1106, 477] on input "Hình thức thanh toán" at bounding box center [1104, 477] width 165 height 20
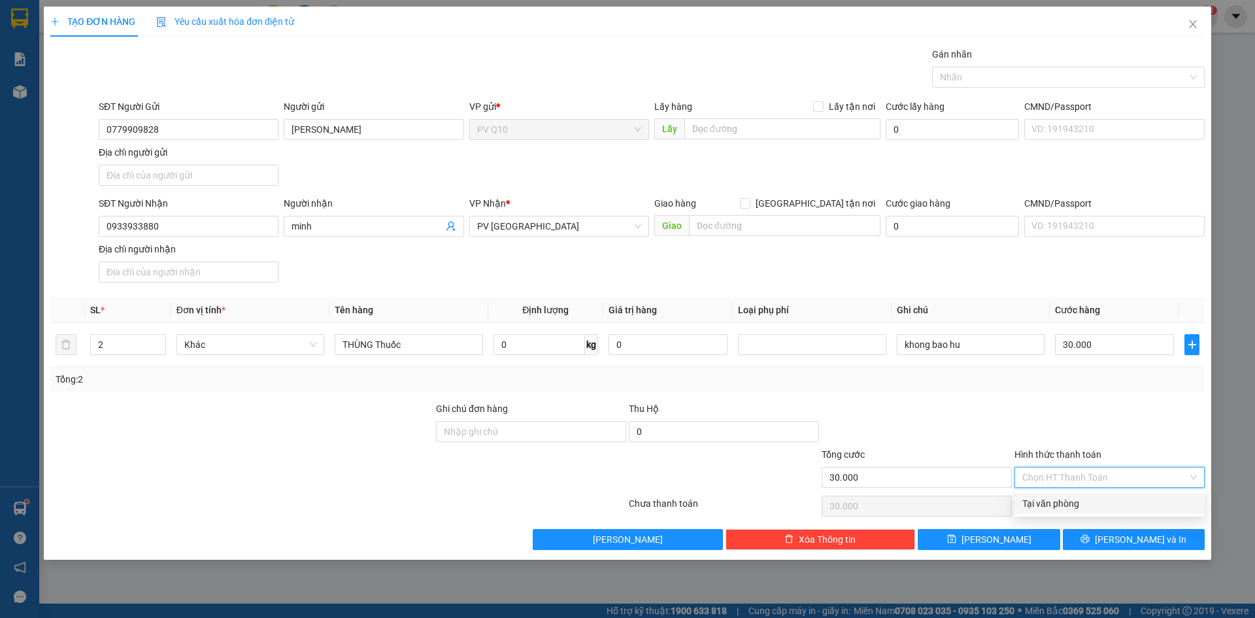
click at [1091, 499] on div "Tại văn phòng" at bounding box center [1109, 503] width 174 height 14
type input "0"
click at [1146, 533] on span "[PERSON_NAME] và In" at bounding box center [1140, 539] width 91 height 14
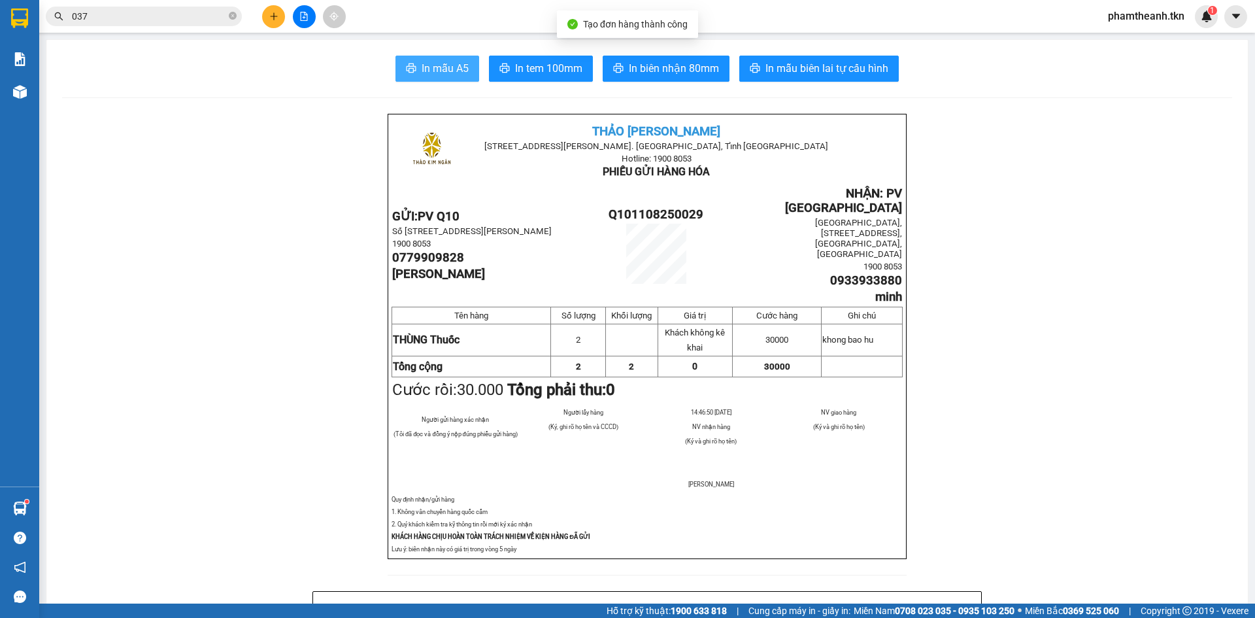
click at [428, 56] on button "In mẫu A5" at bounding box center [437, 69] width 84 height 26
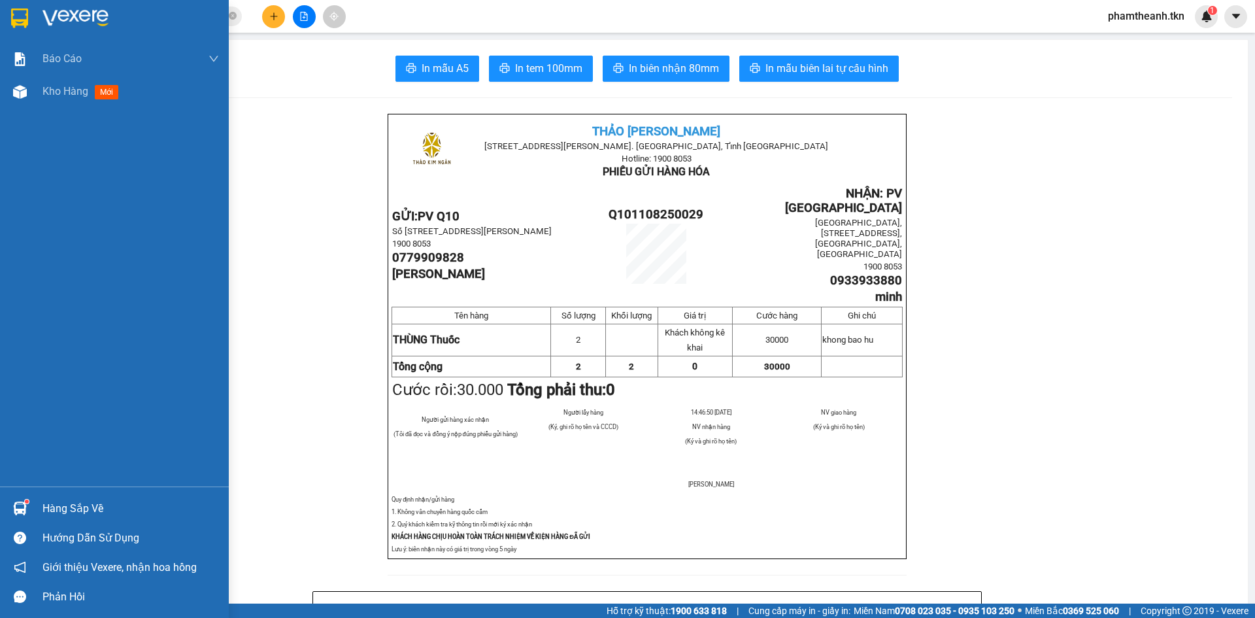
click at [16, 24] on img at bounding box center [19, 18] width 17 height 20
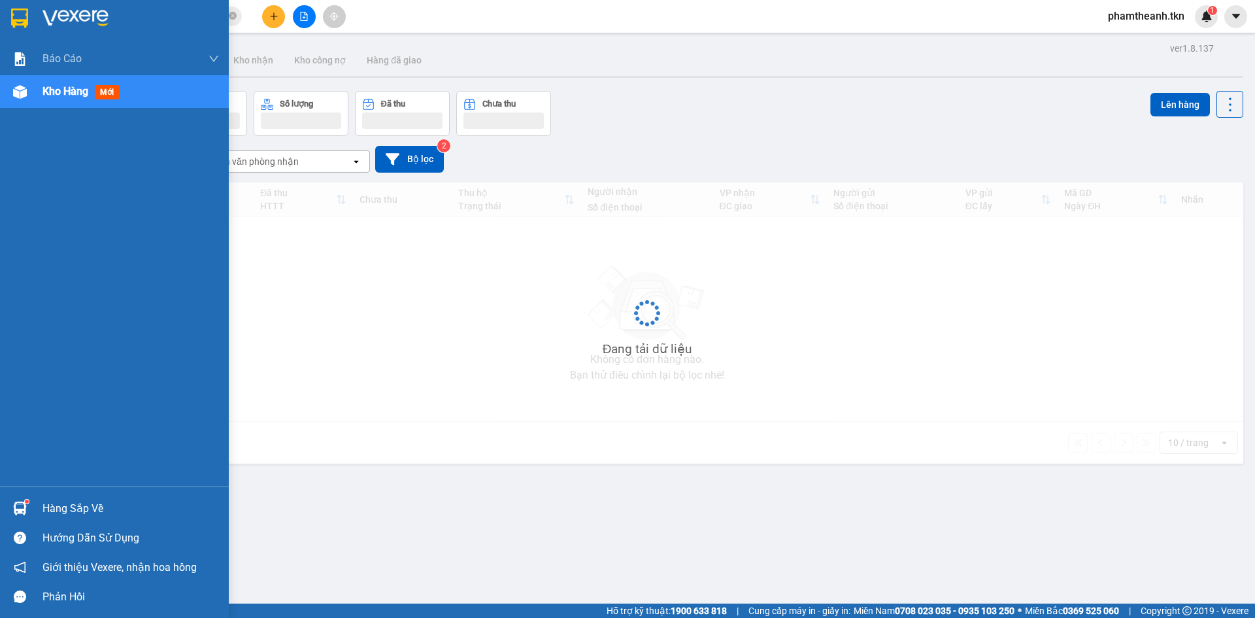
click at [37, 18] on div at bounding box center [114, 21] width 229 height 42
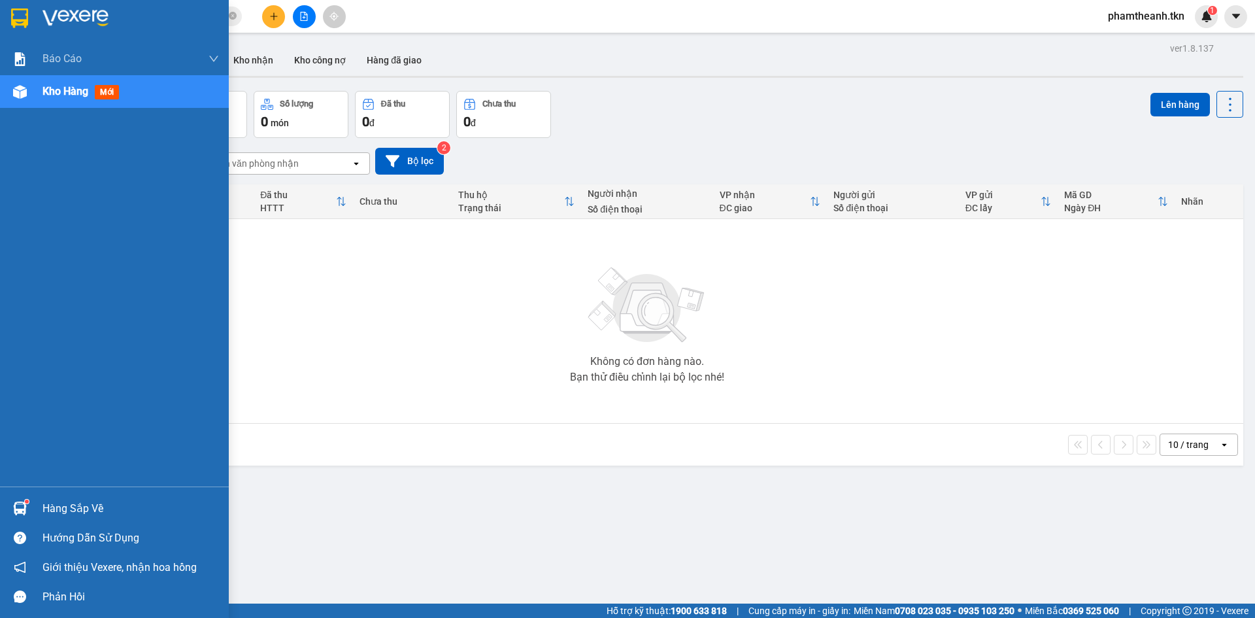
click at [28, 504] on div at bounding box center [19, 508] width 23 height 23
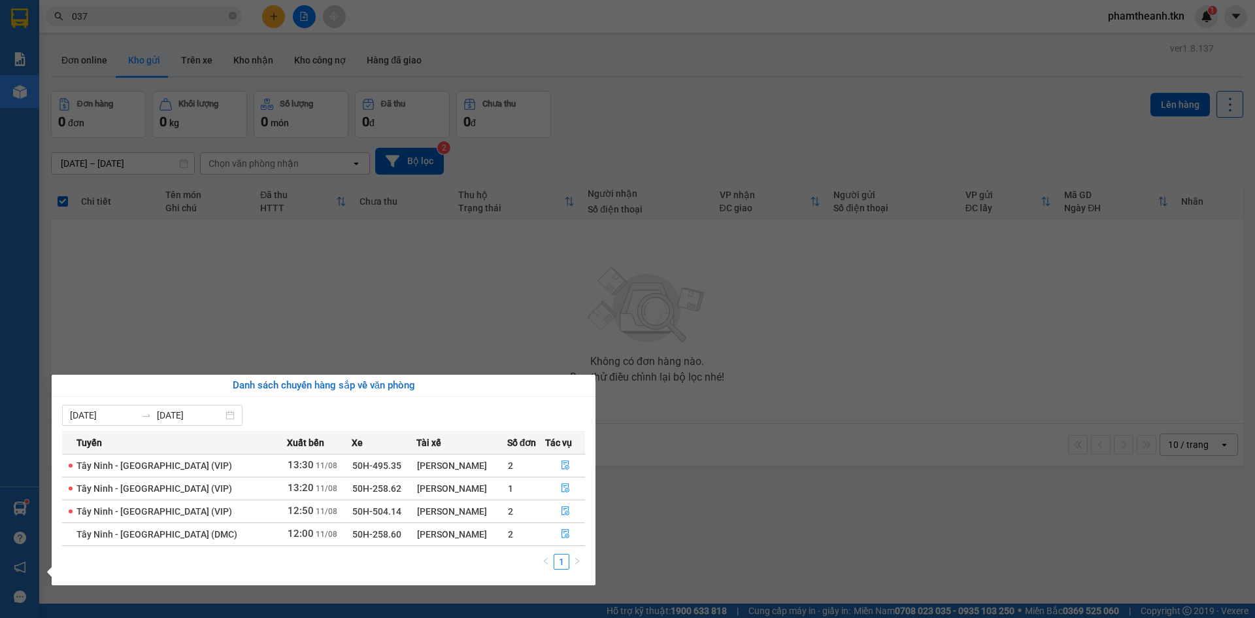
click at [465, 337] on section "Kết quả tìm kiếm ( 2481 ) Bộ lọc Mã ĐH Trạng thái Món hàng Thu hộ Tổng cước Chư…" at bounding box center [627, 309] width 1255 height 618
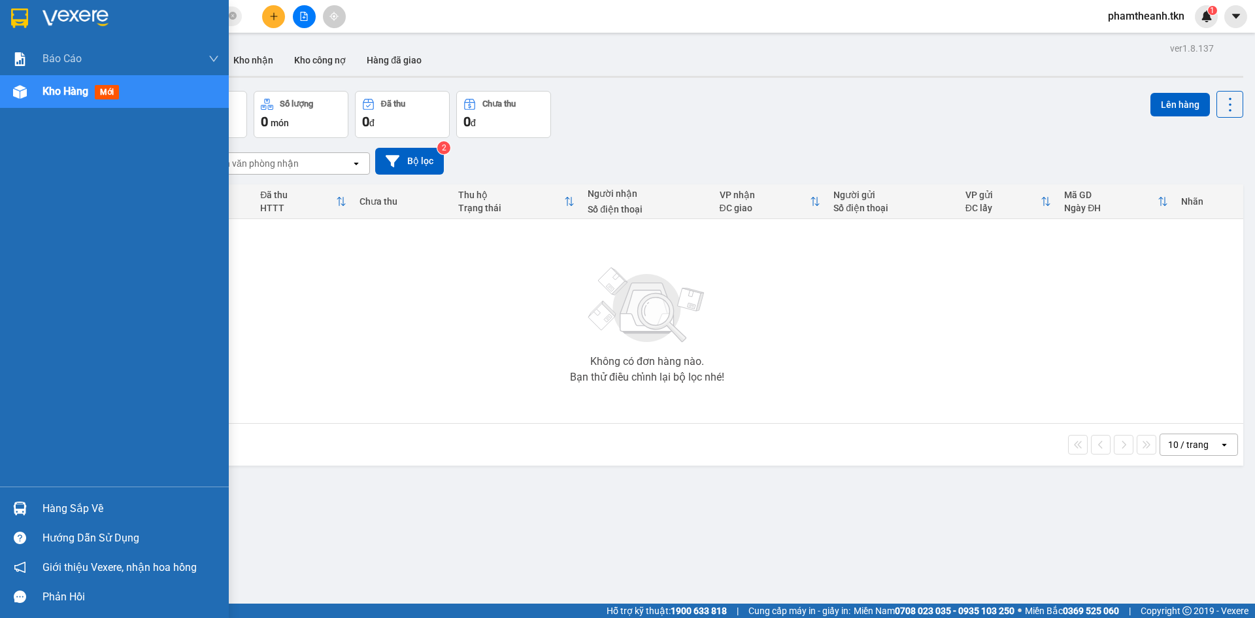
click at [6, 506] on div "Hàng sắp về" at bounding box center [114, 507] width 229 height 29
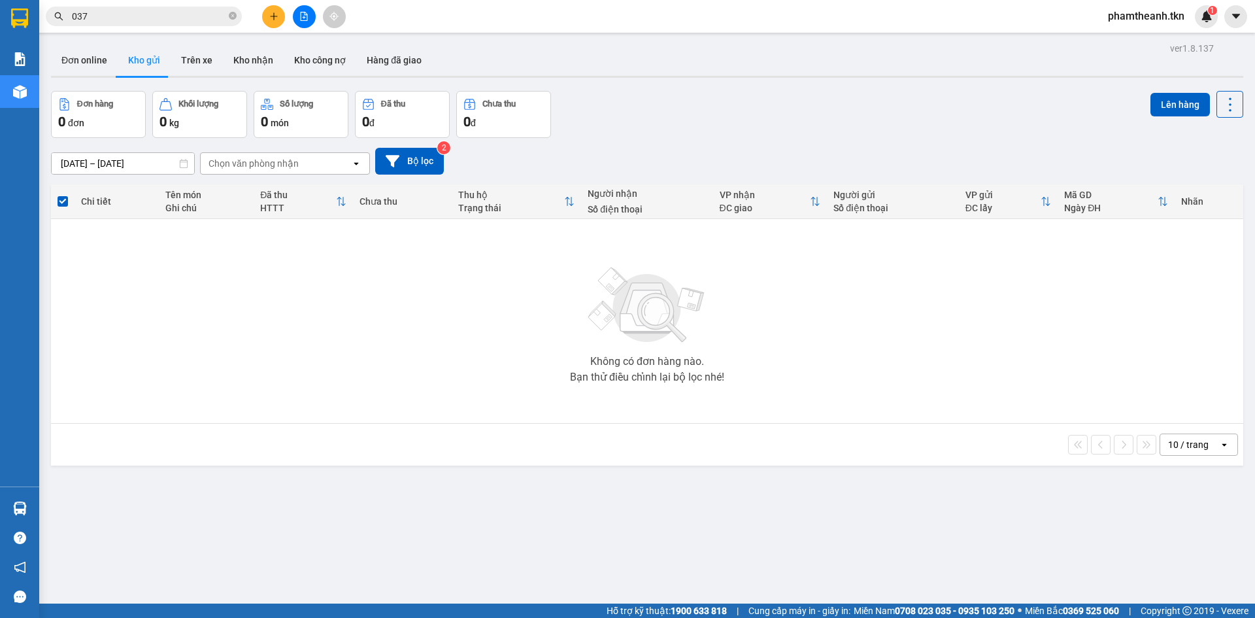
click at [359, 316] on section "Kết quả tìm kiếm ( 2481 ) Bộ lọc Mã ĐH Trạng thái Món hàng Thu hộ Tổng cước Chư…" at bounding box center [627, 309] width 1255 height 618
